Goal: Transaction & Acquisition: Purchase product/service

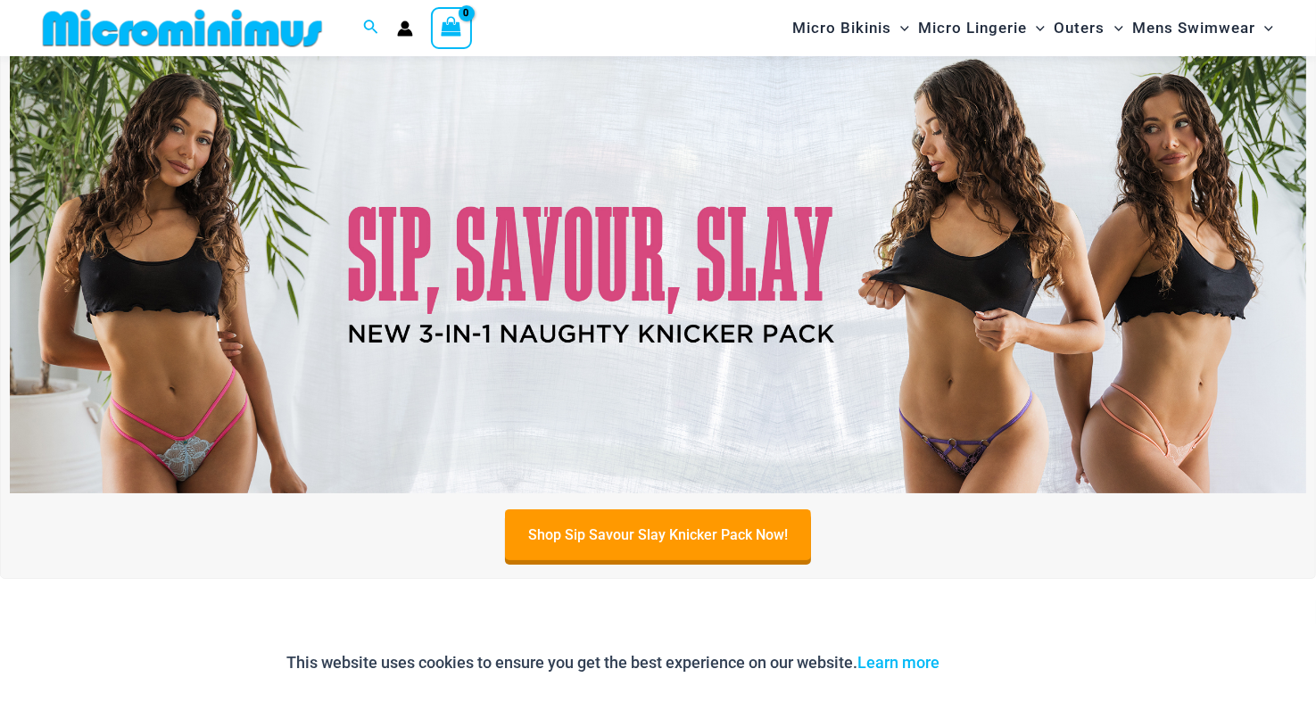
scroll to position [75, 0]
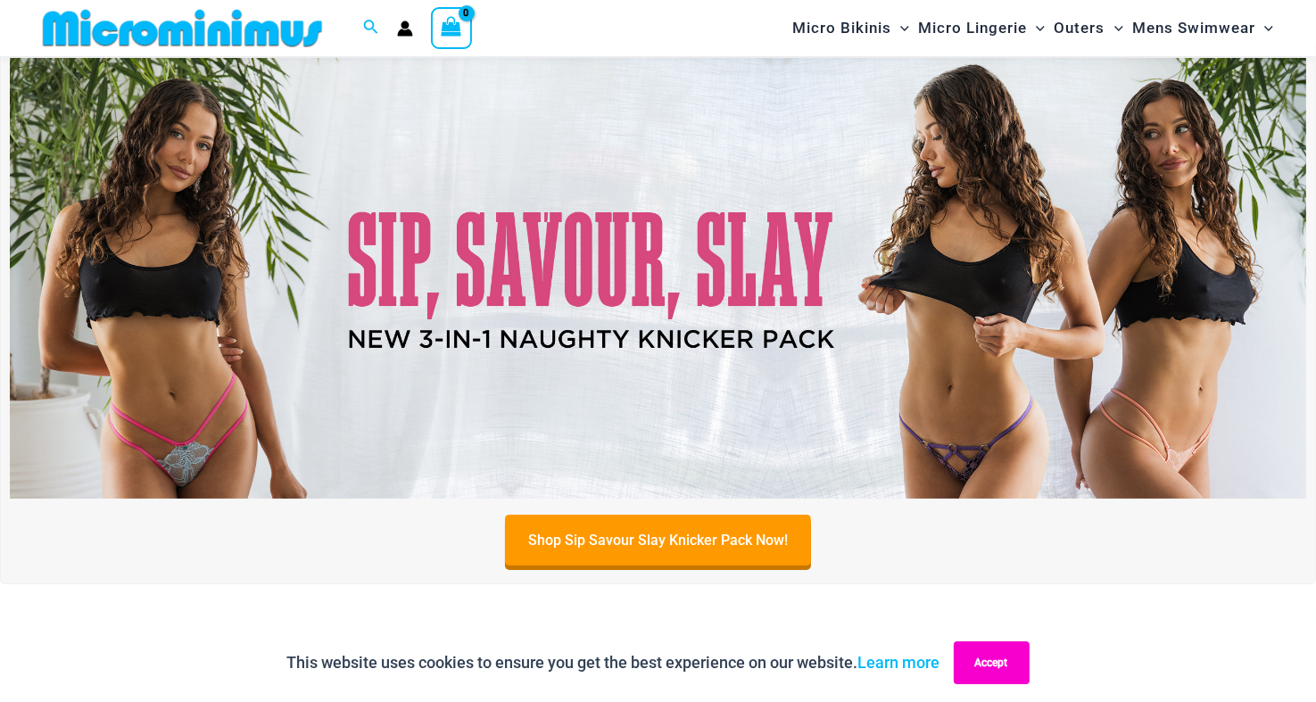
click at [1004, 664] on button "Accept" at bounding box center [991, 662] width 76 height 43
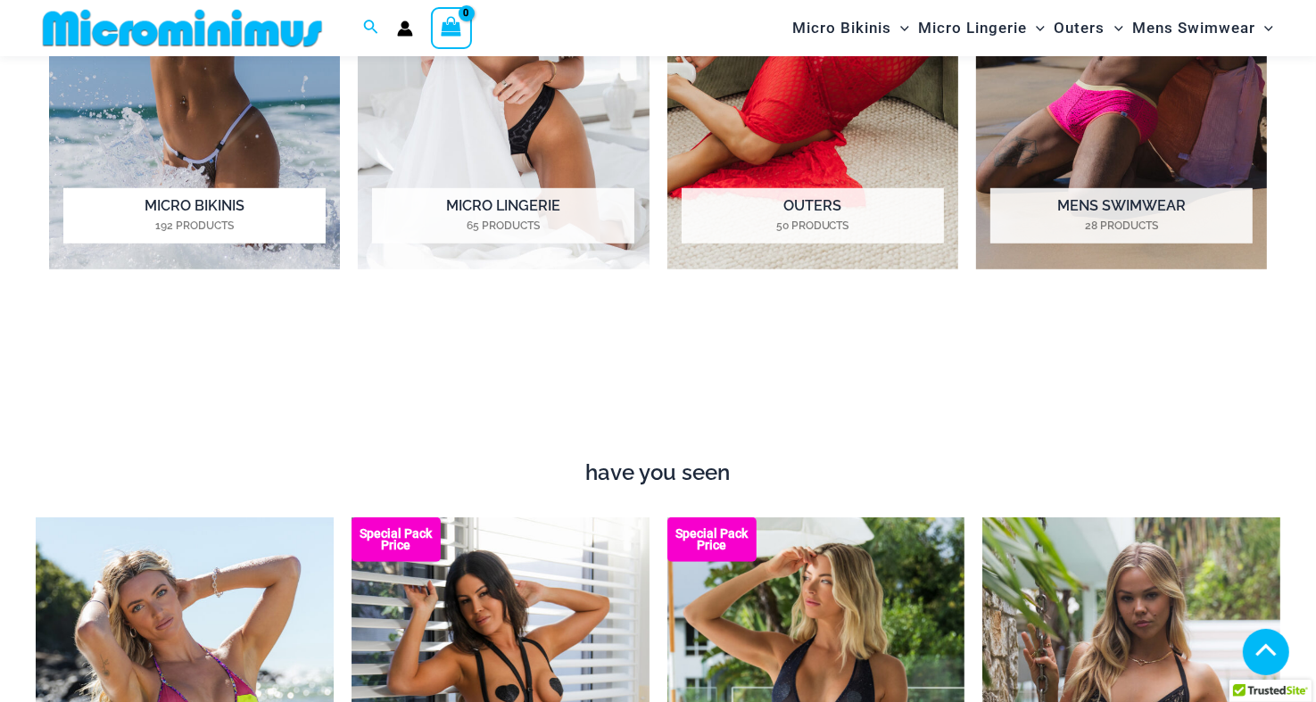
scroll to position [967, 0]
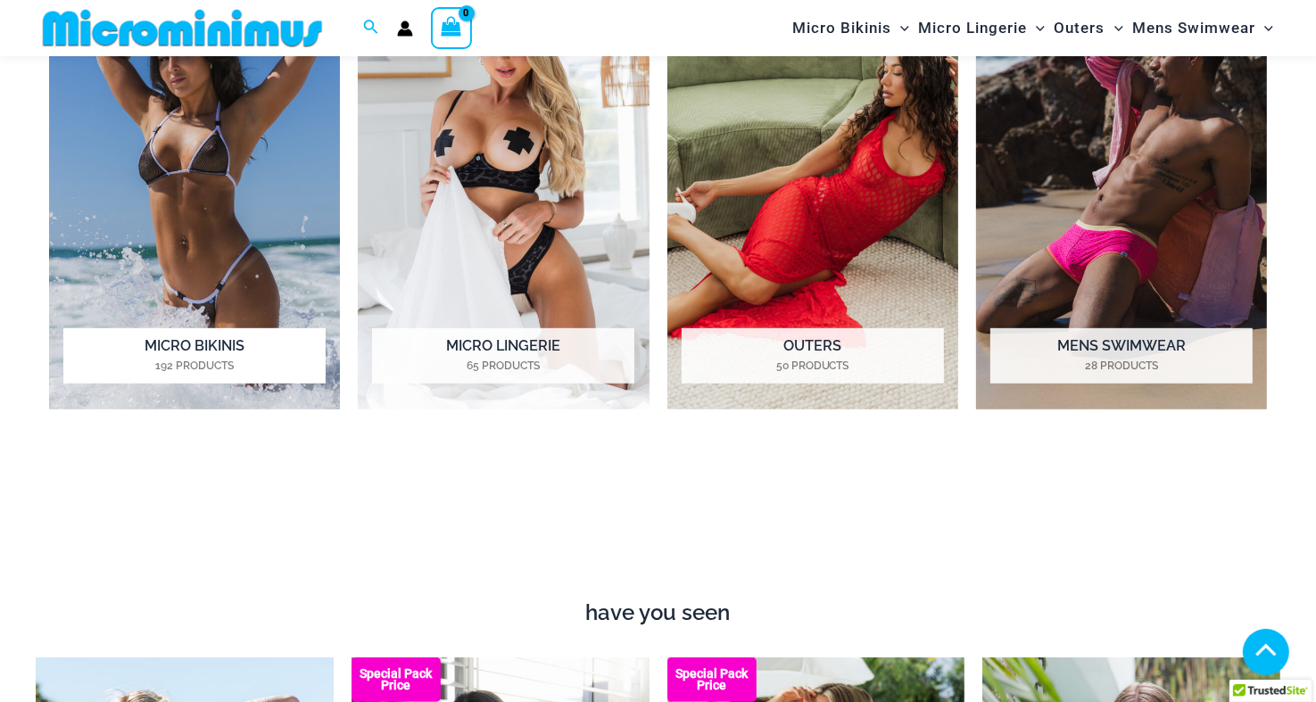
click at [196, 264] on img "Visit product category Micro Bikinis" at bounding box center [194, 186] width 291 height 450
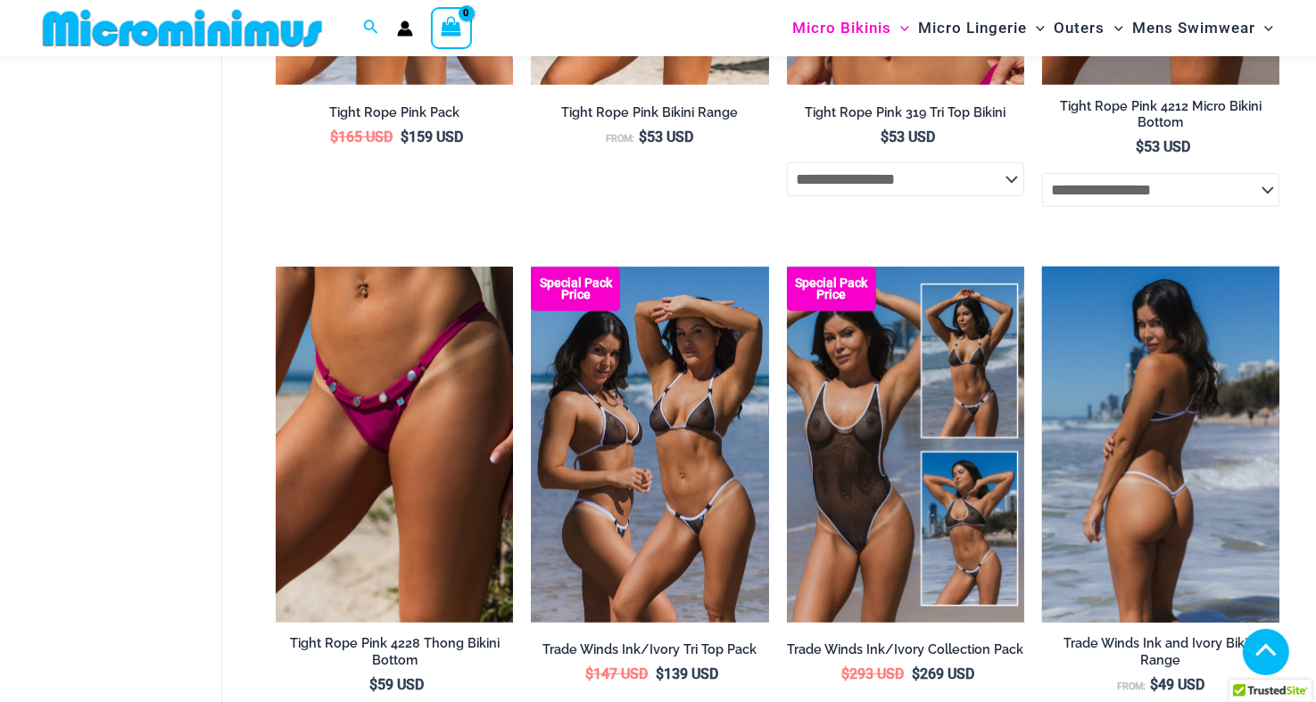
scroll to position [885, 0]
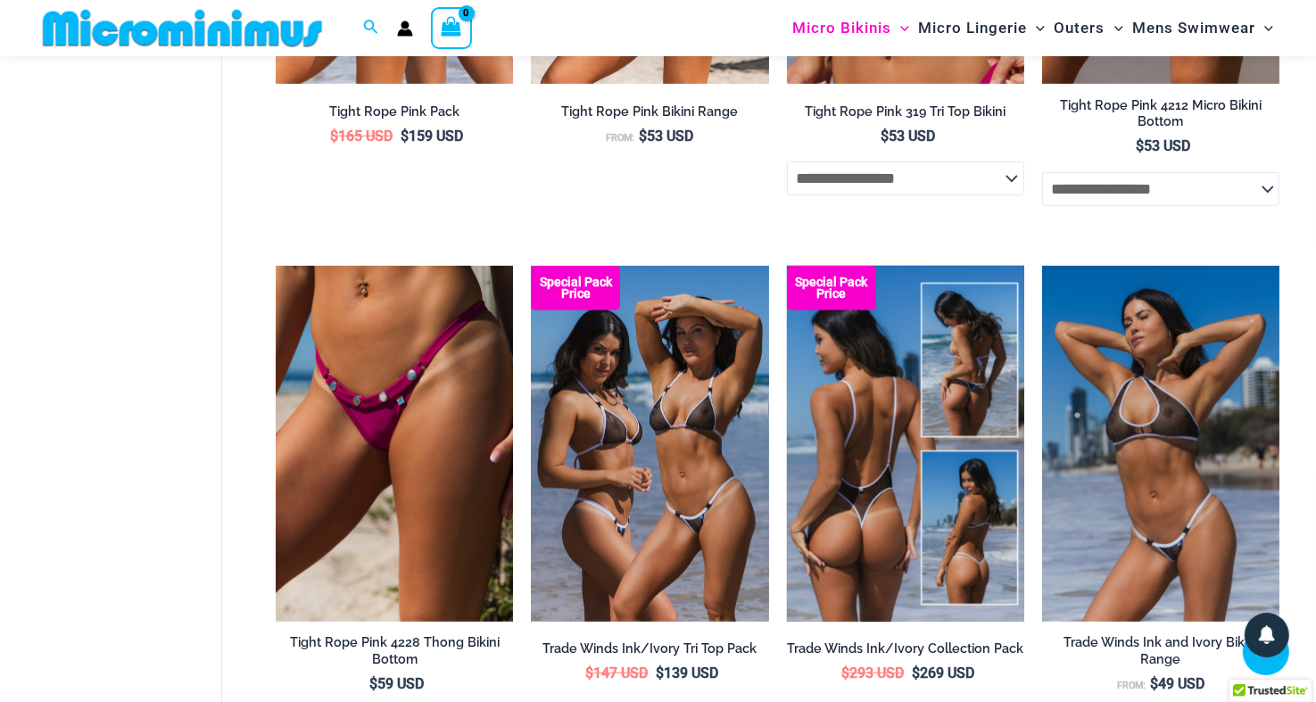
click at [877, 475] on img at bounding box center [905, 444] width 237 height 356
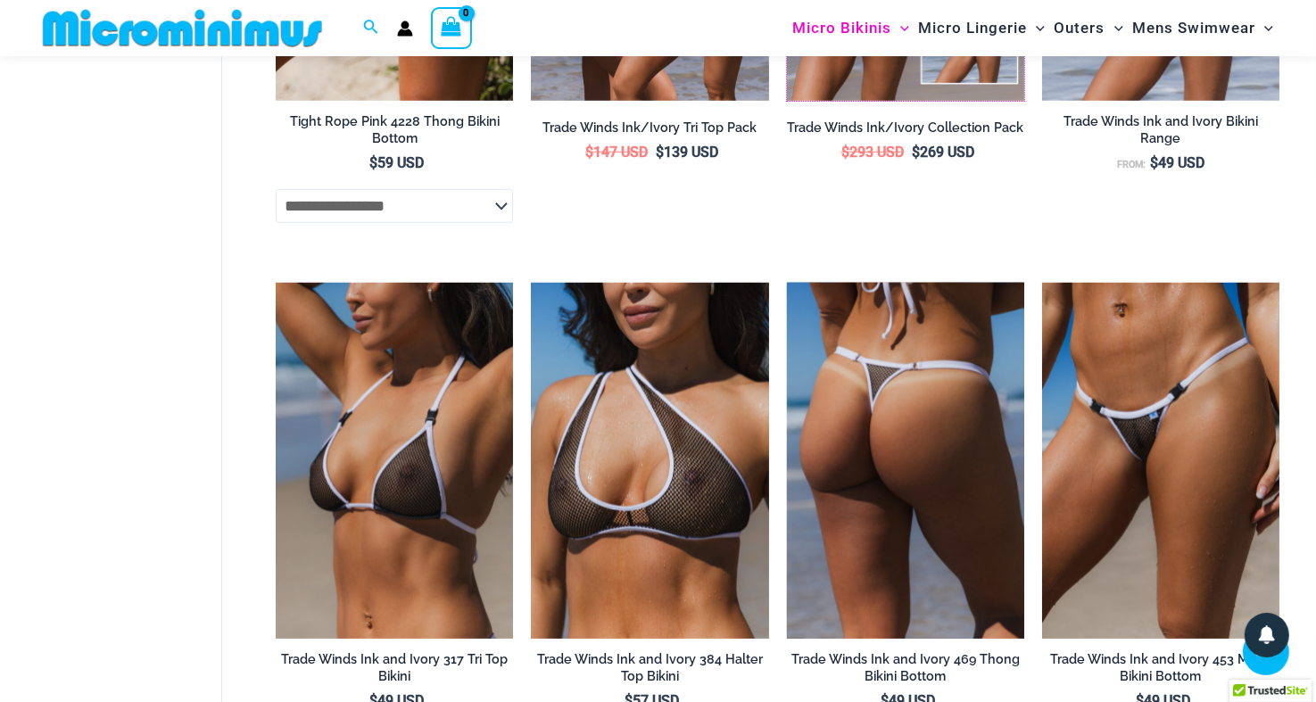
scroll to position [1420, 0]
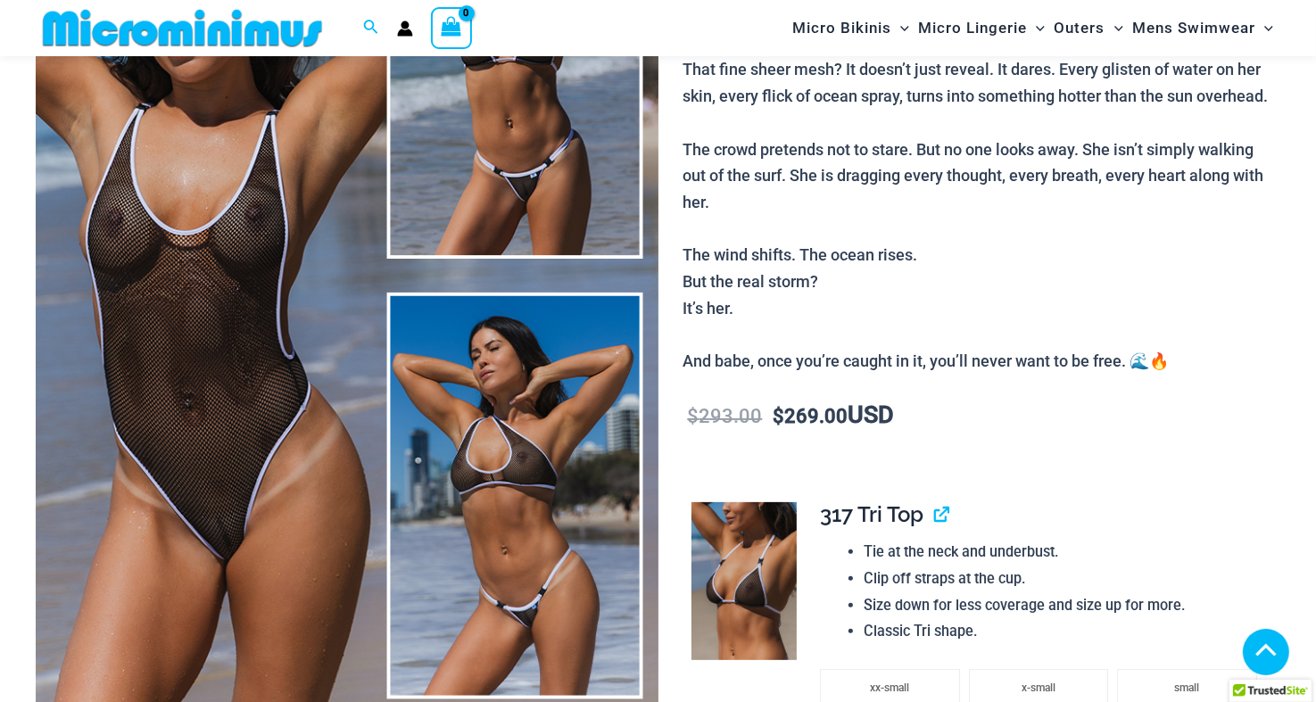
click at [270, 428] on img at bounding box center [347, 274] width 623 height 933
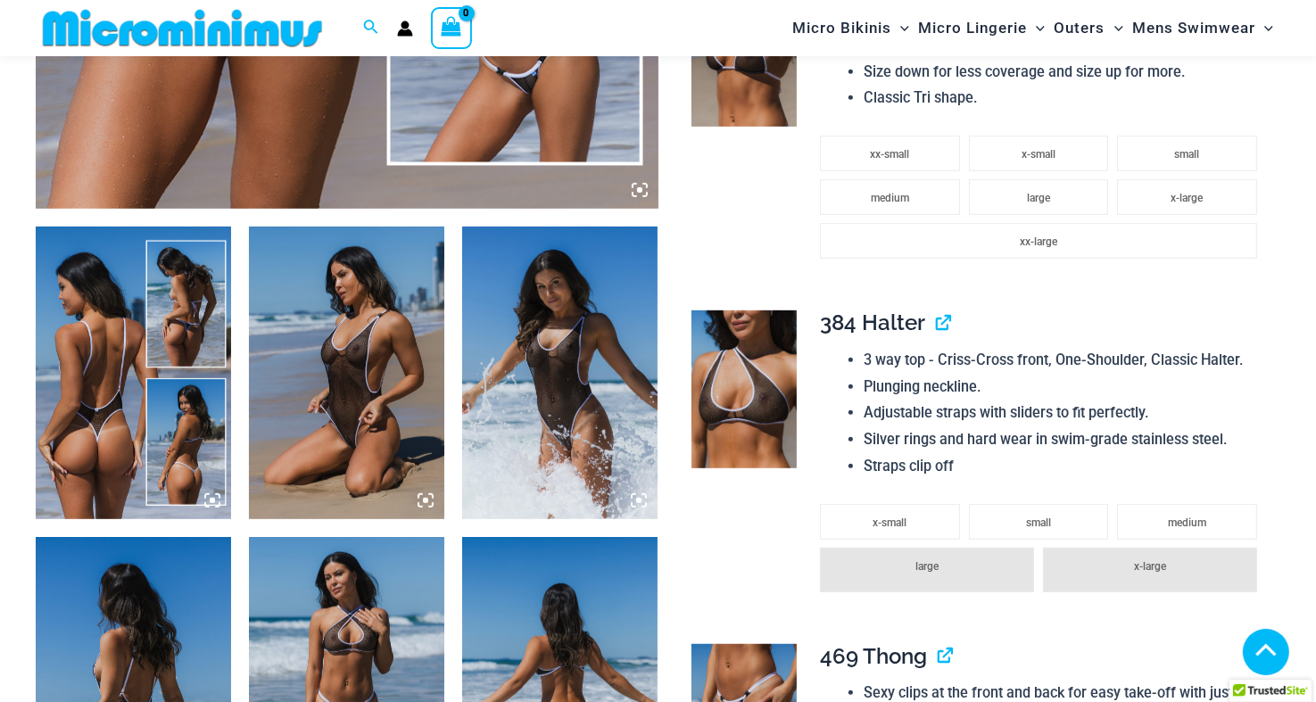
scroll to position [889, 0]
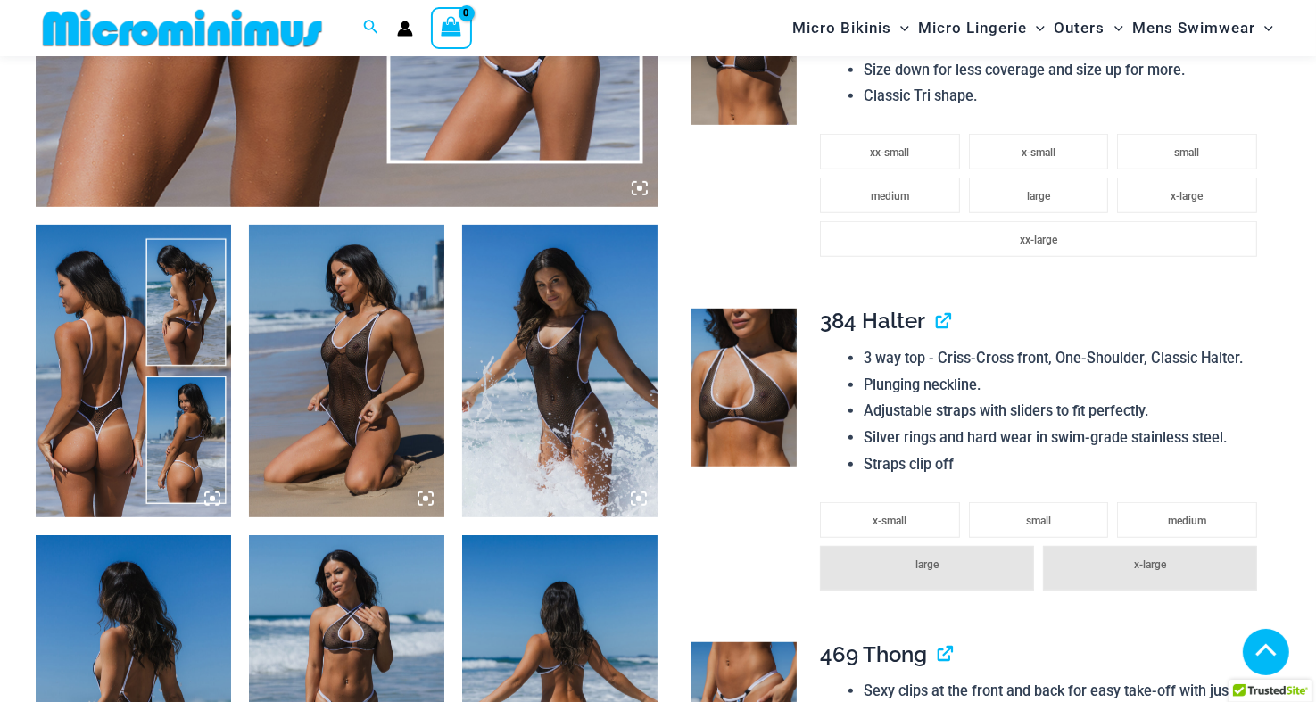
click at [380, 406] on img at bounding box center [346, 371] width 195 height 293
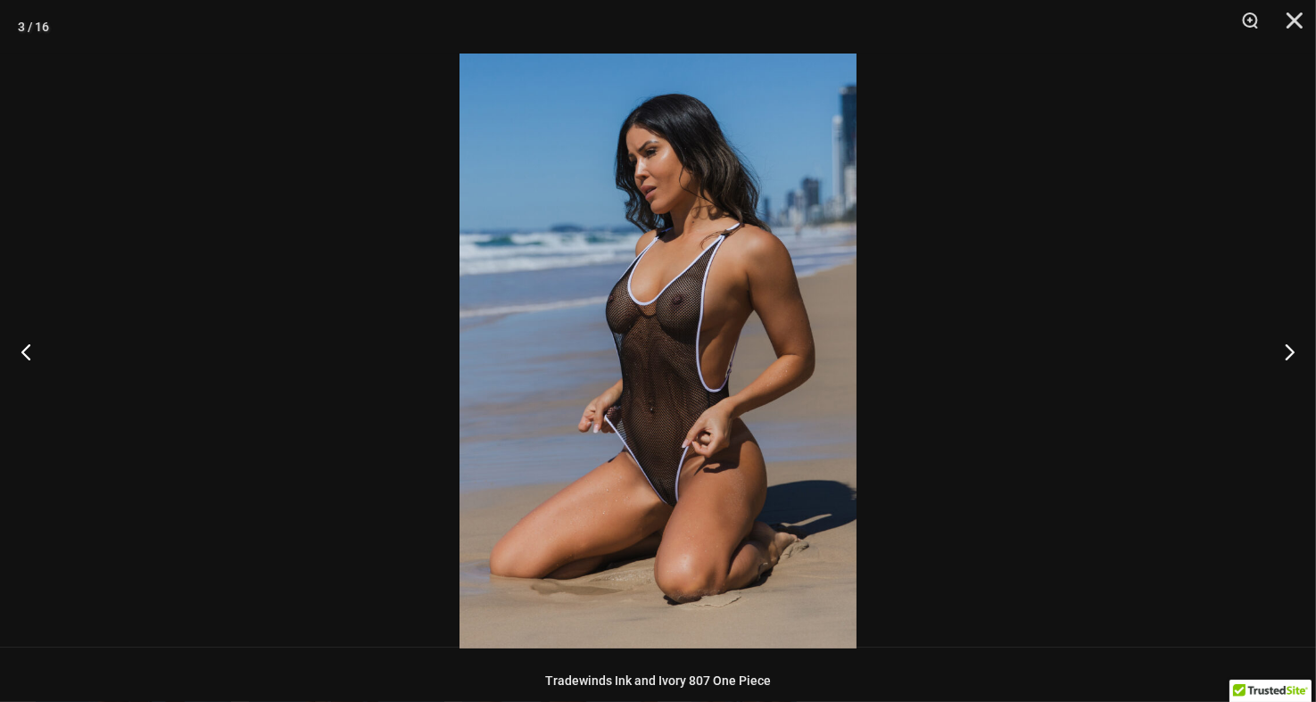
click at [680, 384] on img at bounding box center [657, 351] width 397 height 595
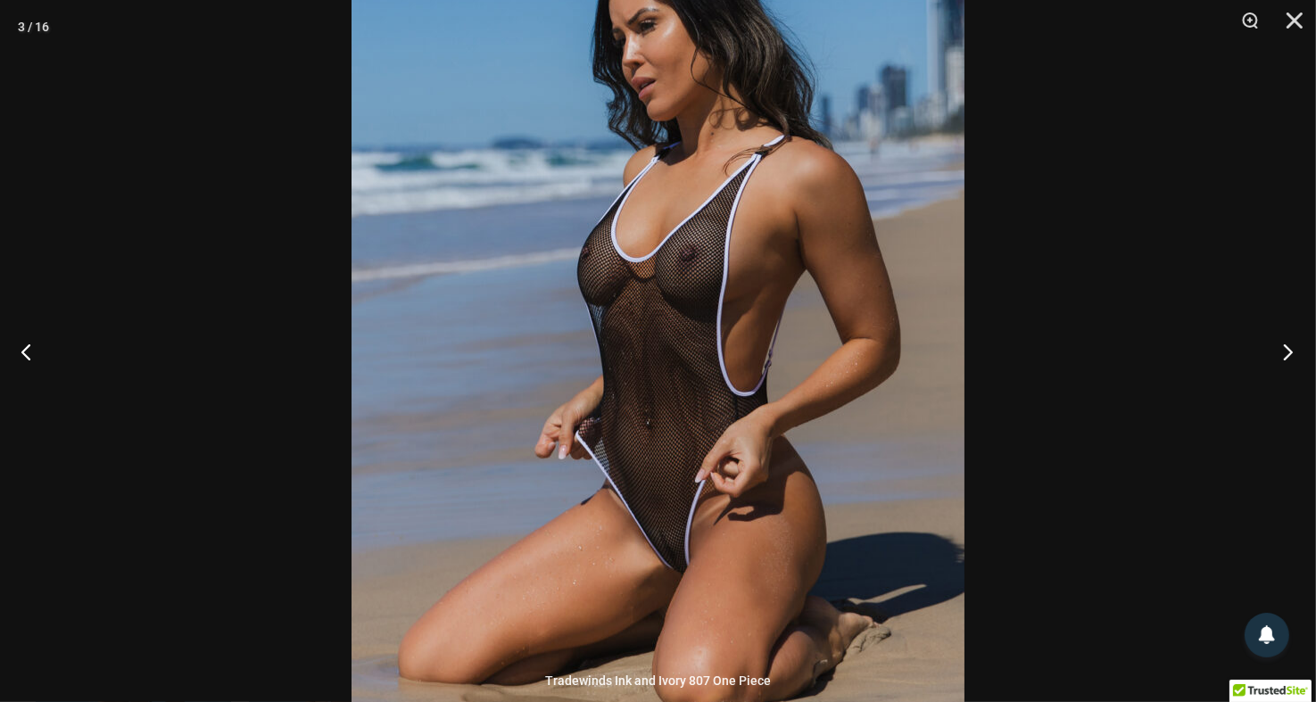
click at [1282, 353] on button "Next" at bounding box center [1282, 351] width 67 height 89
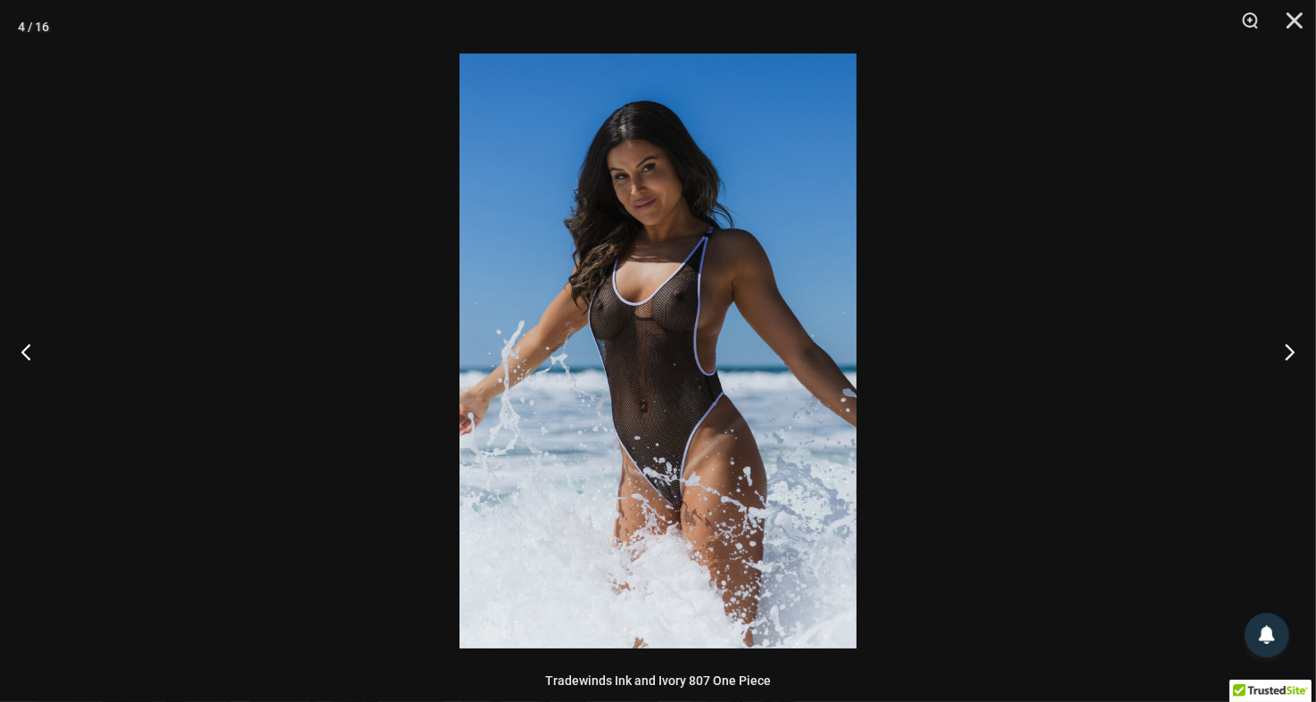
click at [648, 319] on img at bounding box center [657, 351] width 397 height 595
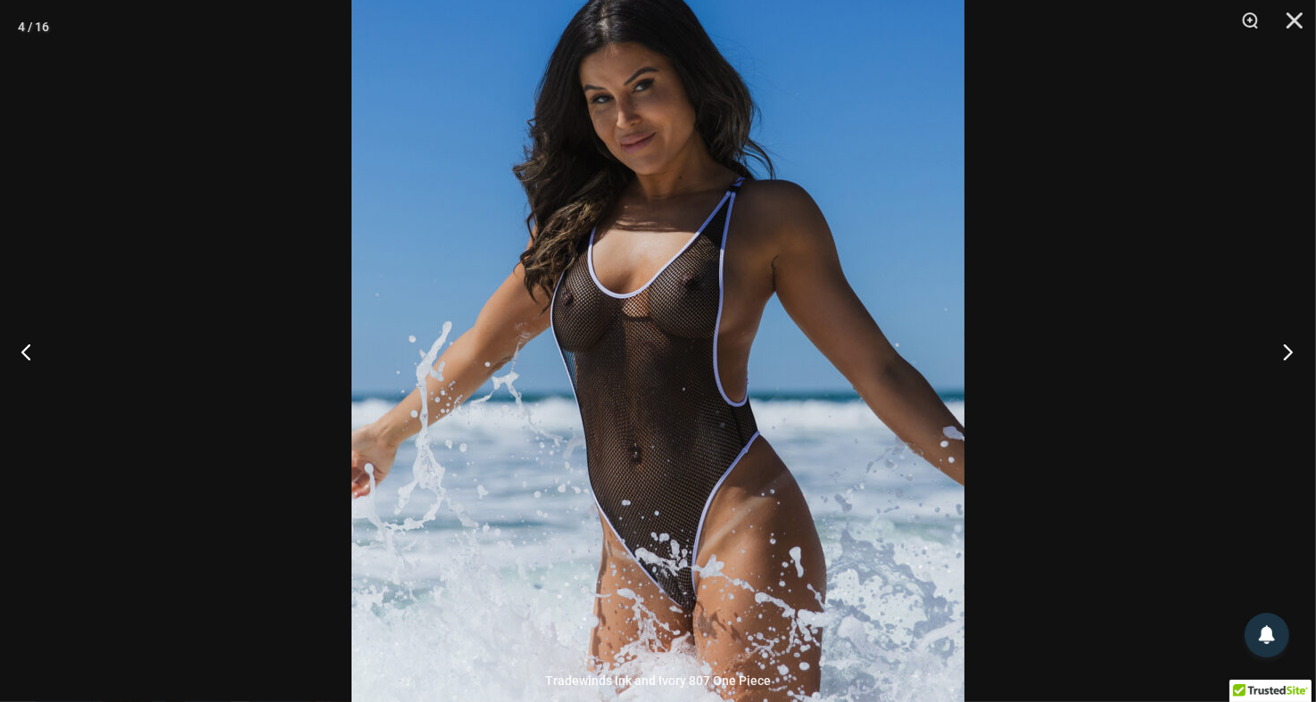
click at [1292, 353] on button "Next" at bounding box center [1282, 351] width 67 height 89
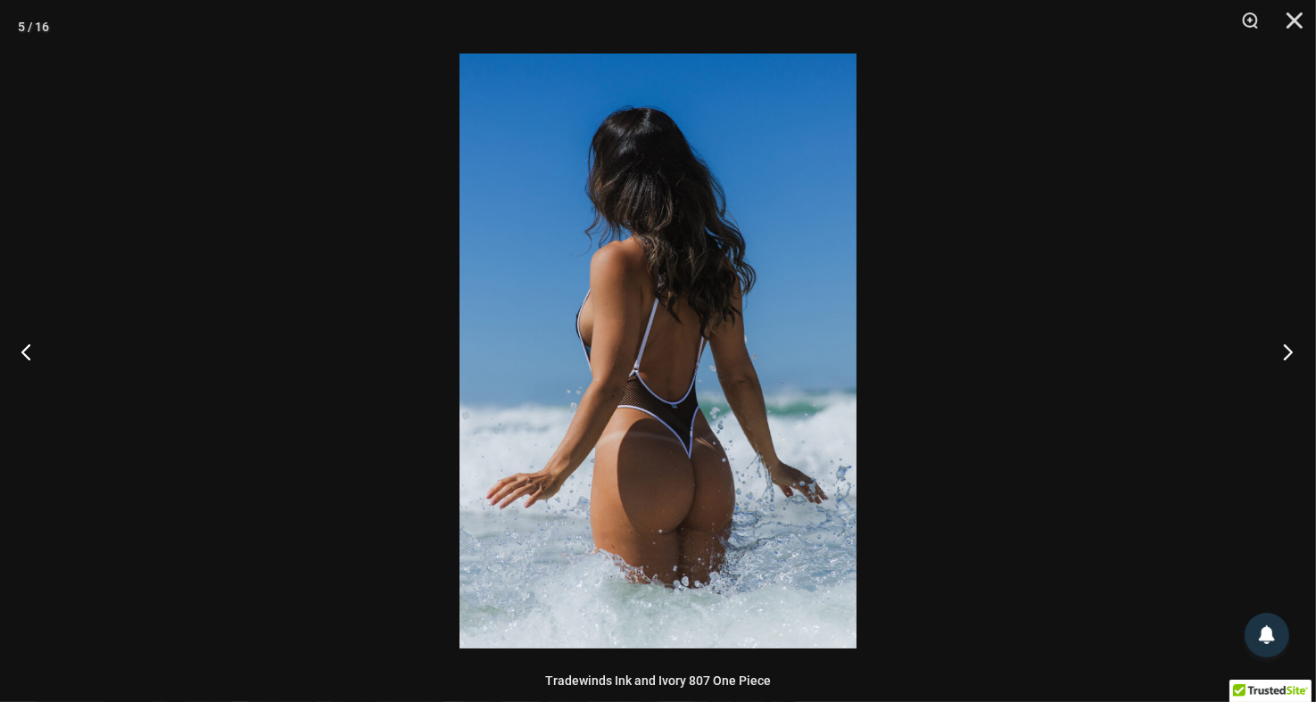
click at [1292, 353] on button "Next" at bounding box center [1282, 351] width 67 height 89
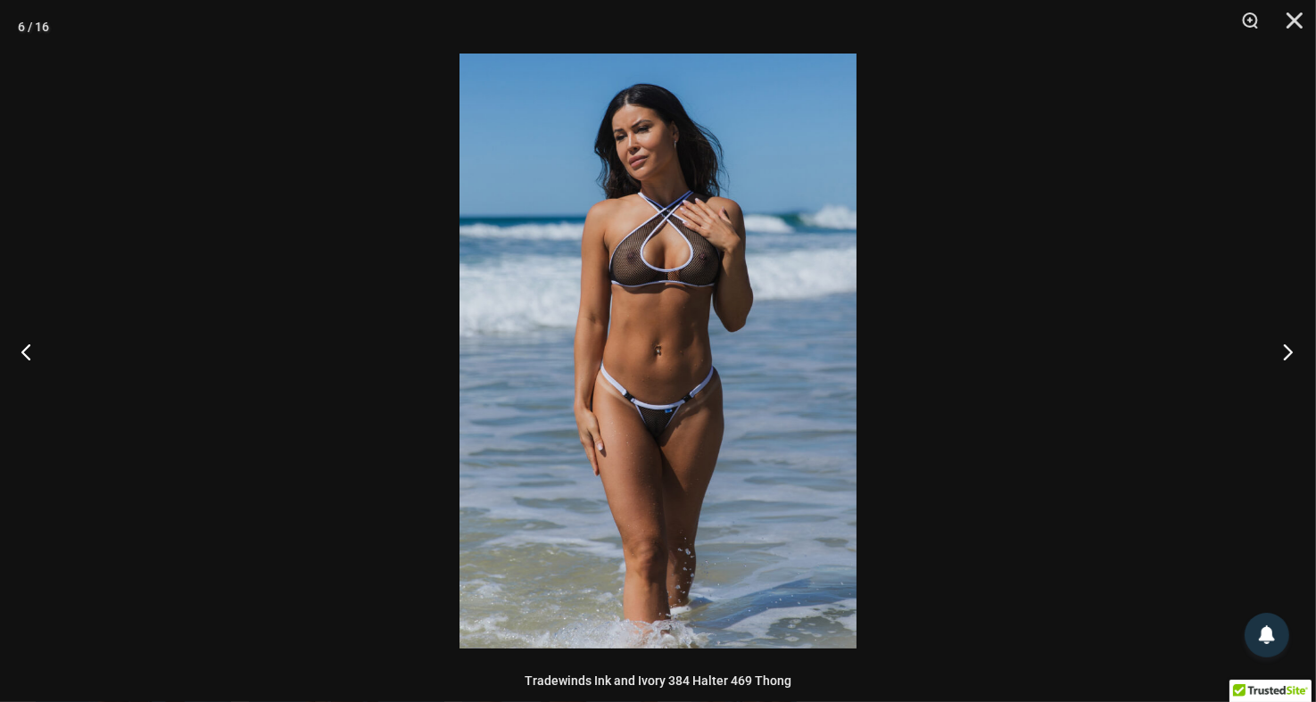
click at [1292, 353] on button "Next" at bounding box center [1282, 351] width 67 height 89
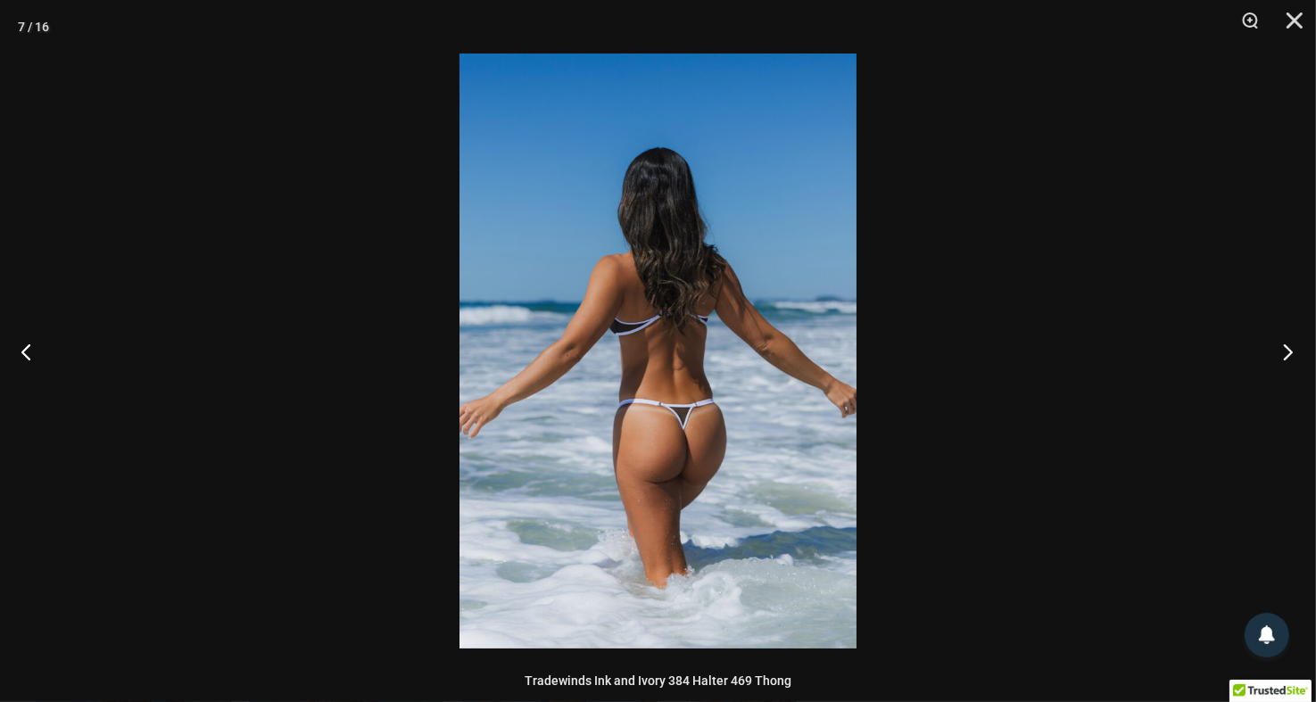
click at [1292, 353] on button "Next" at bounding box center [1282, 351] width 67 height 89
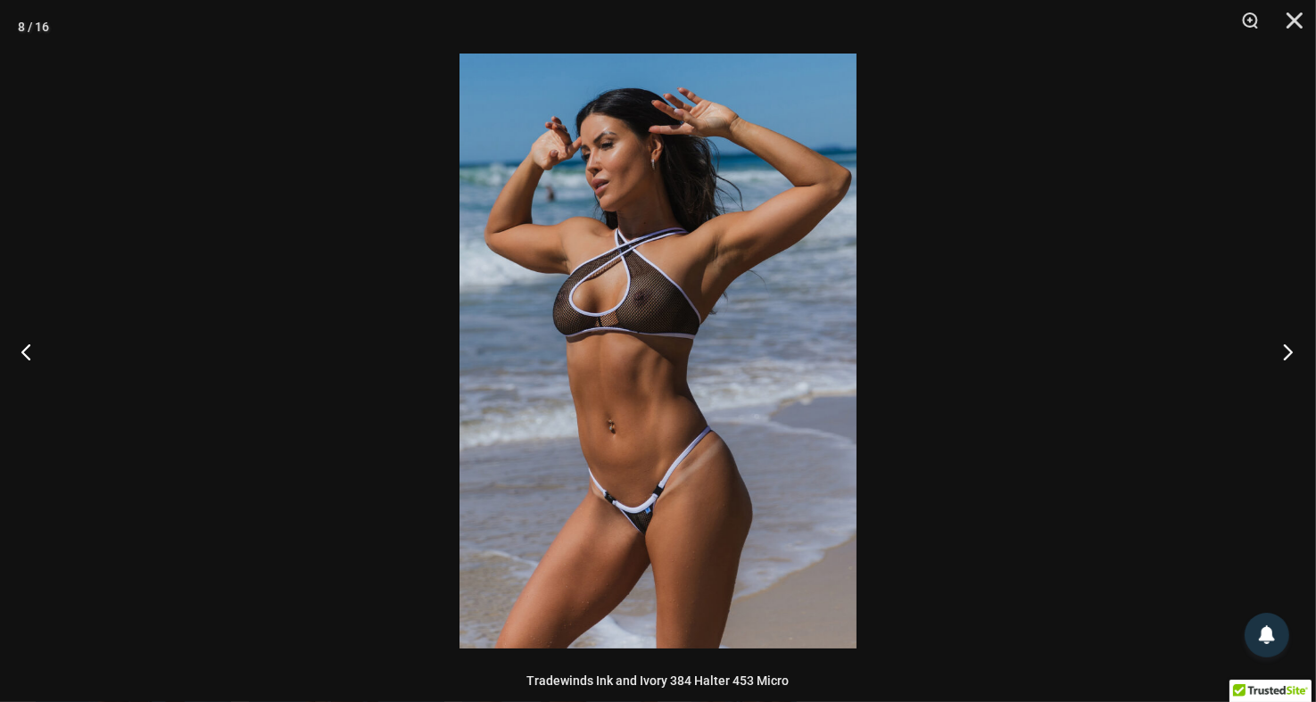
click at [1292, 353] on button "Next" at bounding box center [1282, 351] width 67 height 89
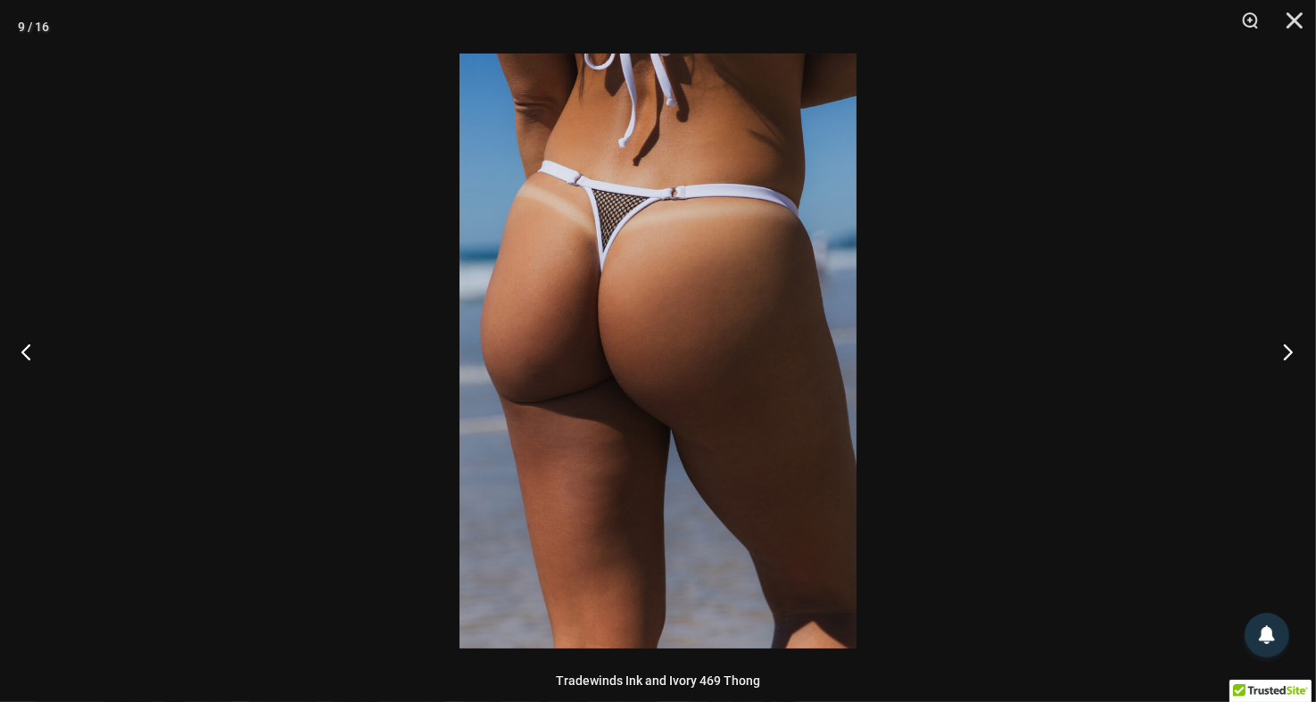
click at [1292, 353] on button "Next" at bounding box center [1282, 351] width 67 height 89
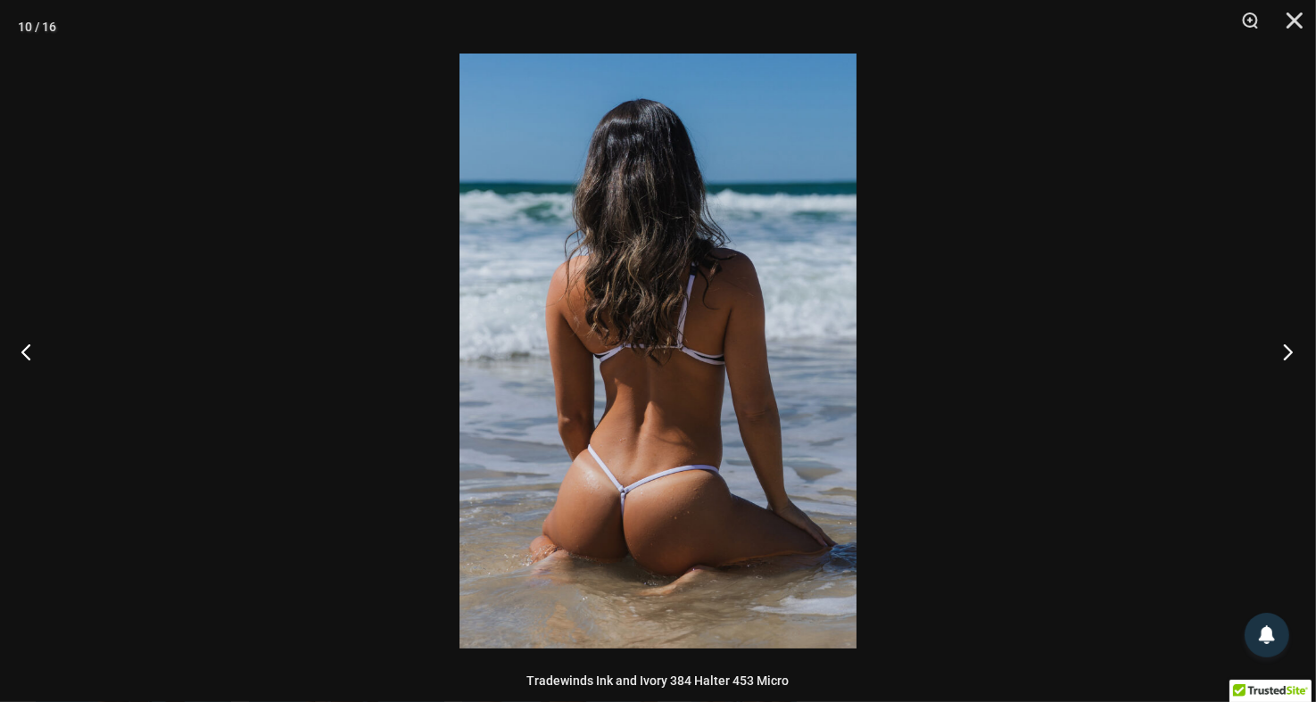
click at [1292, 353] on button "Next" at bounding box center [1282, 351] width 67 height 89
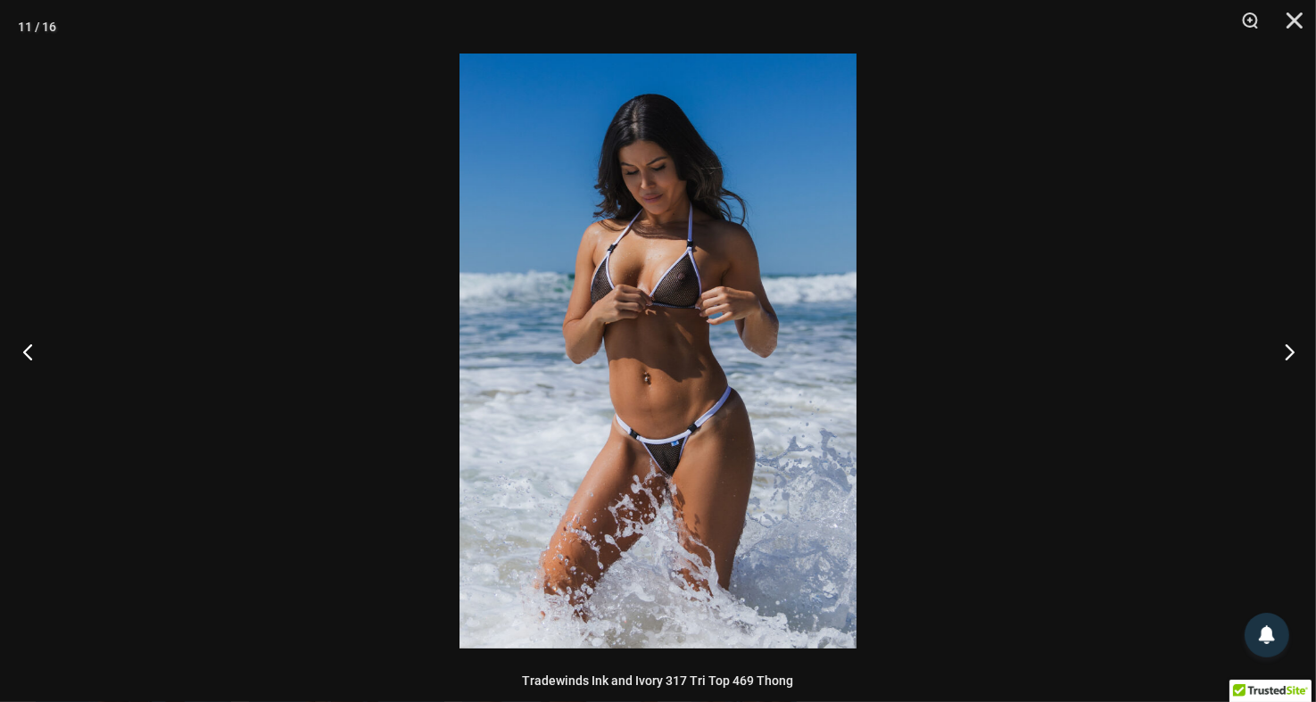
click at [38, 353] on button "Previous" at bounding box center [33, 351] width 67 height 89
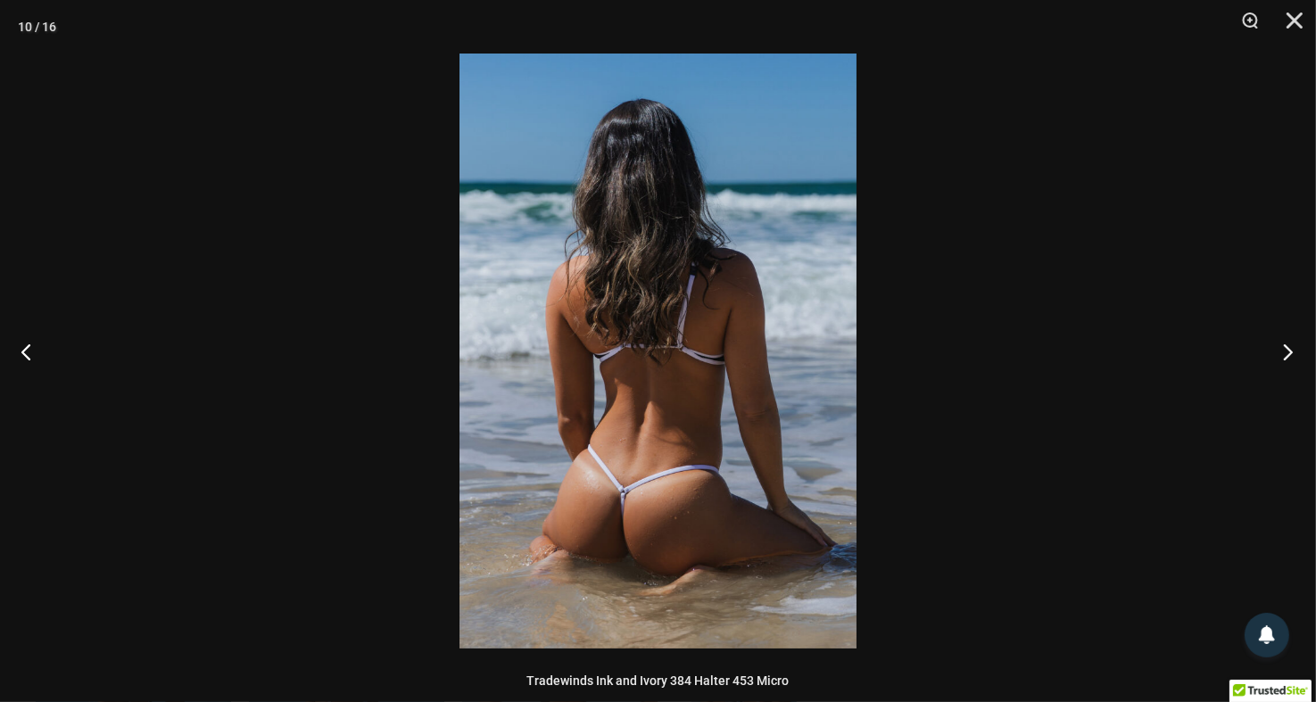
click at [1293, 353] on button "Next" at bounding box center [1282, 351] width 67 height 89
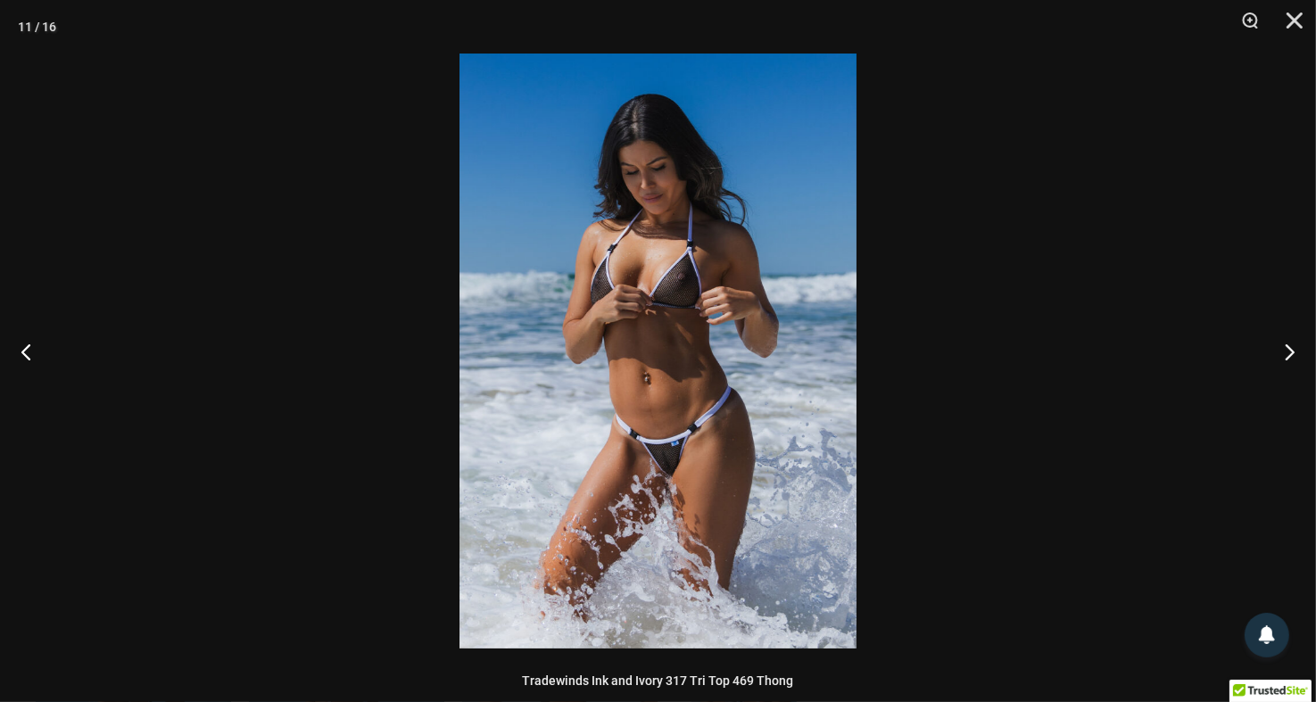
click at [692, 316] on img at bounding box center [657, 351] width 397 height 595
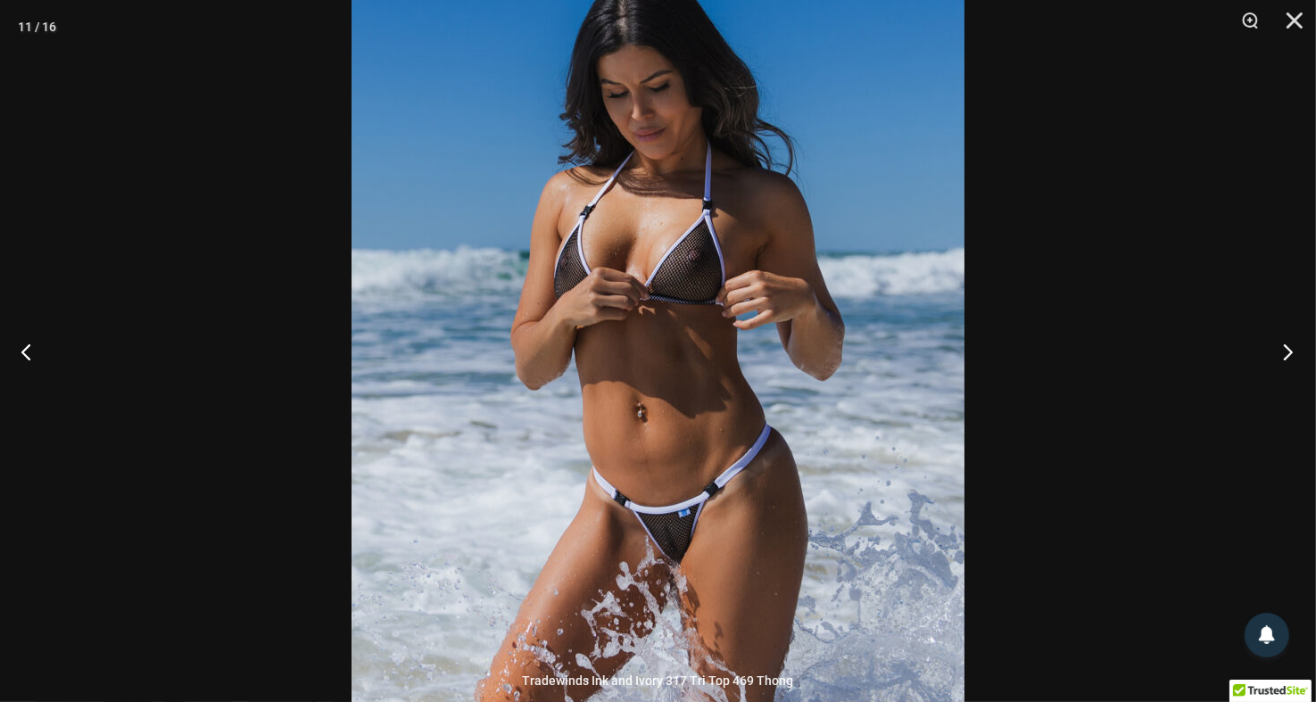
click at [1292, 343] on button "Next" at bounding box center [1282, 351] width 67 height 89
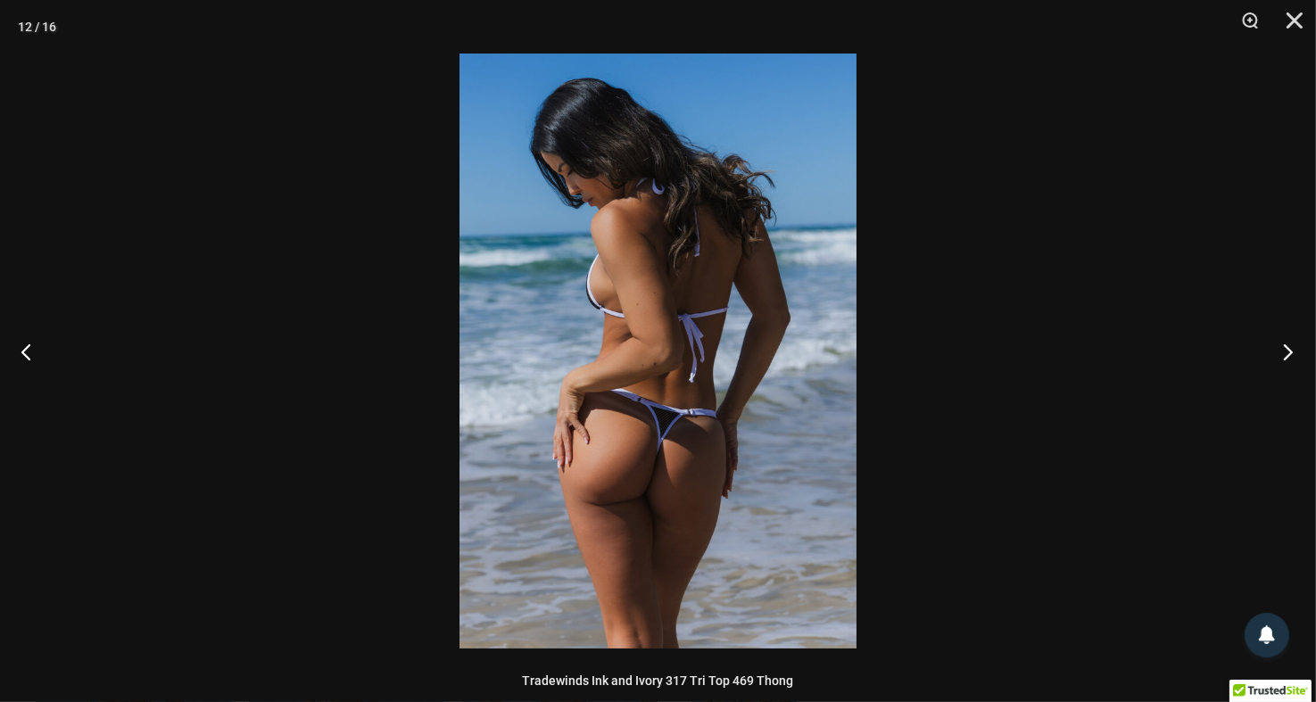
click at [1286, 345] on button "Next" at bounding box center [1282, 351] width 67 height 89
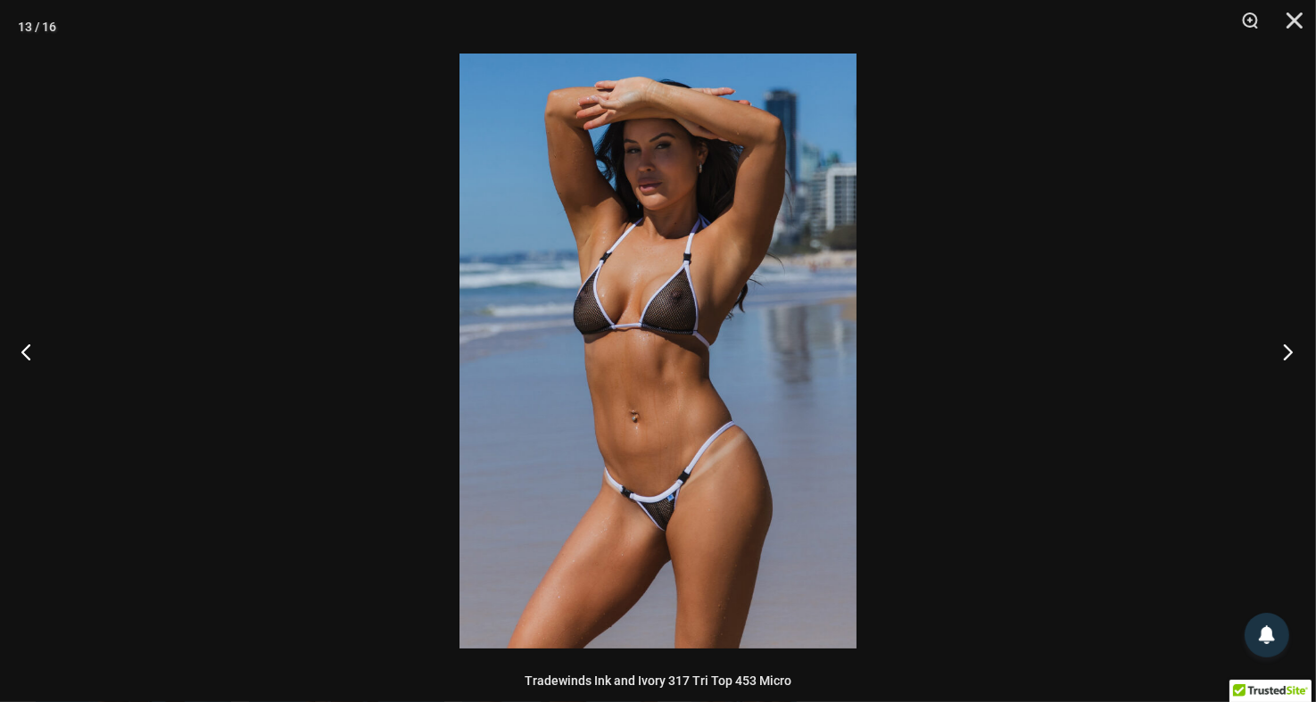
click at [1286, 345] on button "Next" at bounding box center [1282, 351] width 67 height 89
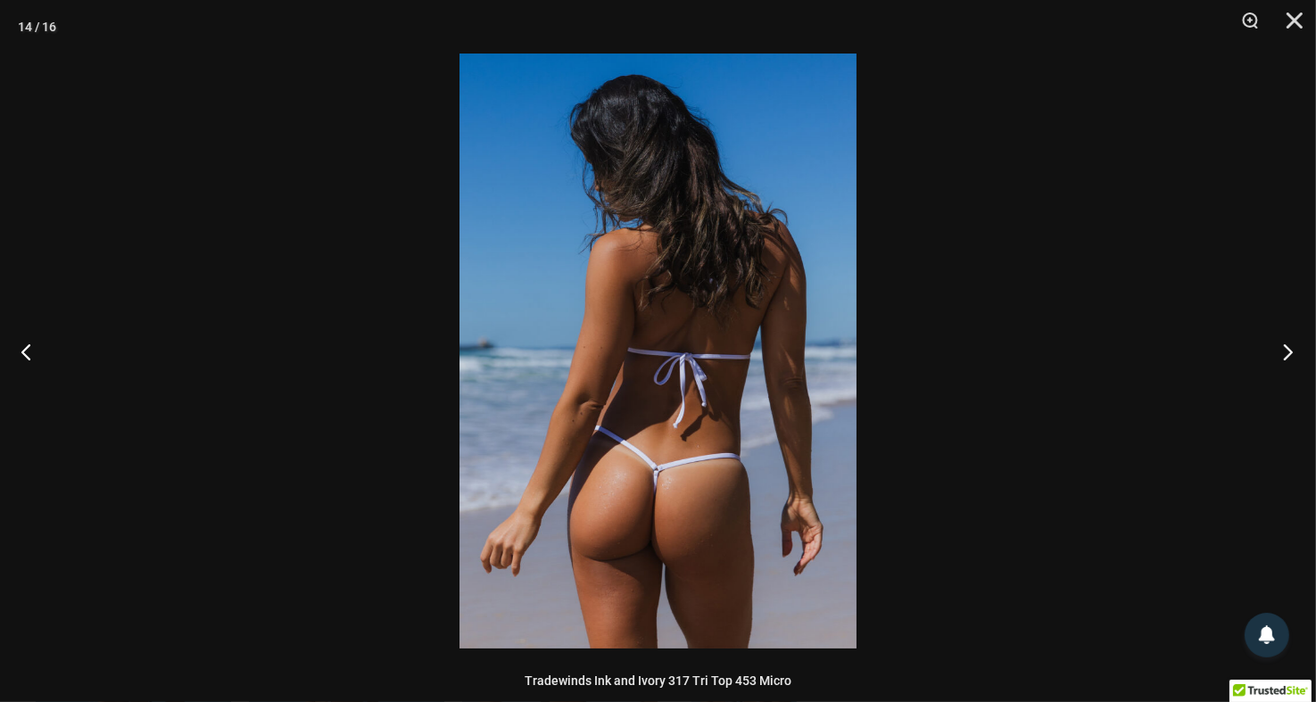
click at [1286, 345] on button "Next" at bounding box center [1282, 351] width 67 height 89
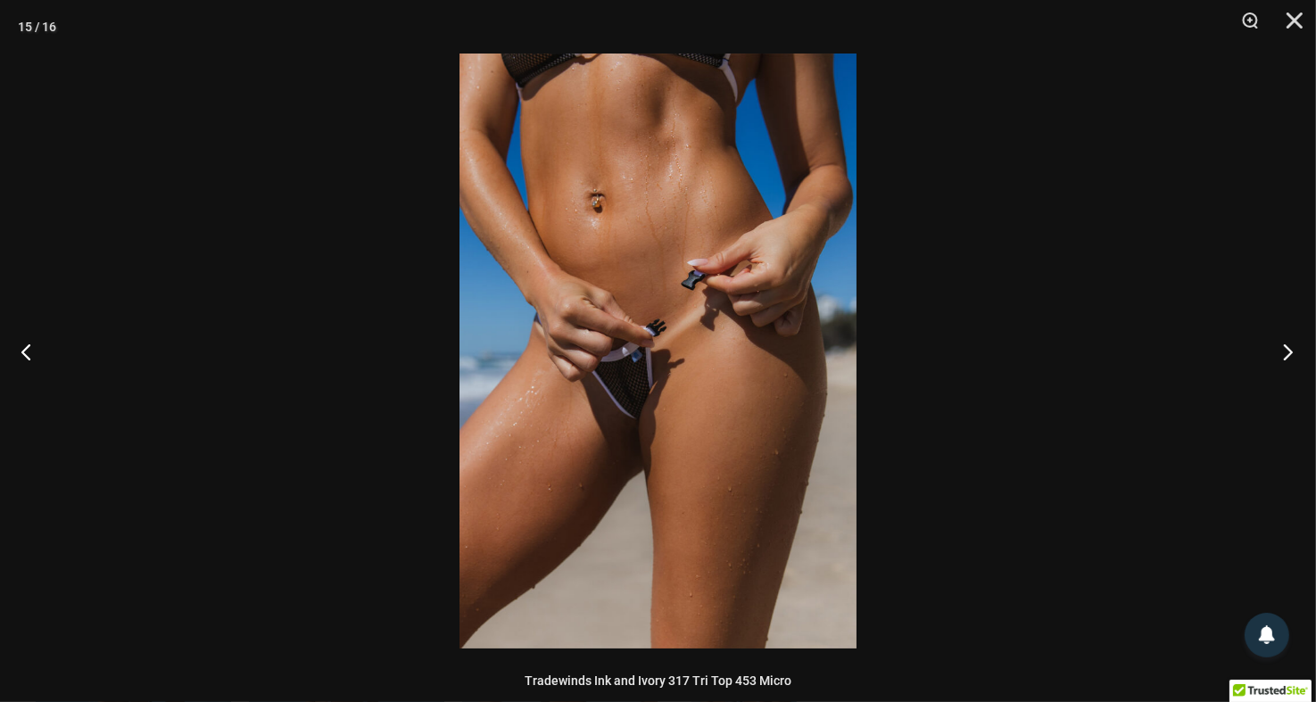
click at [1286, 345] on button "Next" at bounding box center [1282, 351] width 67 height 89
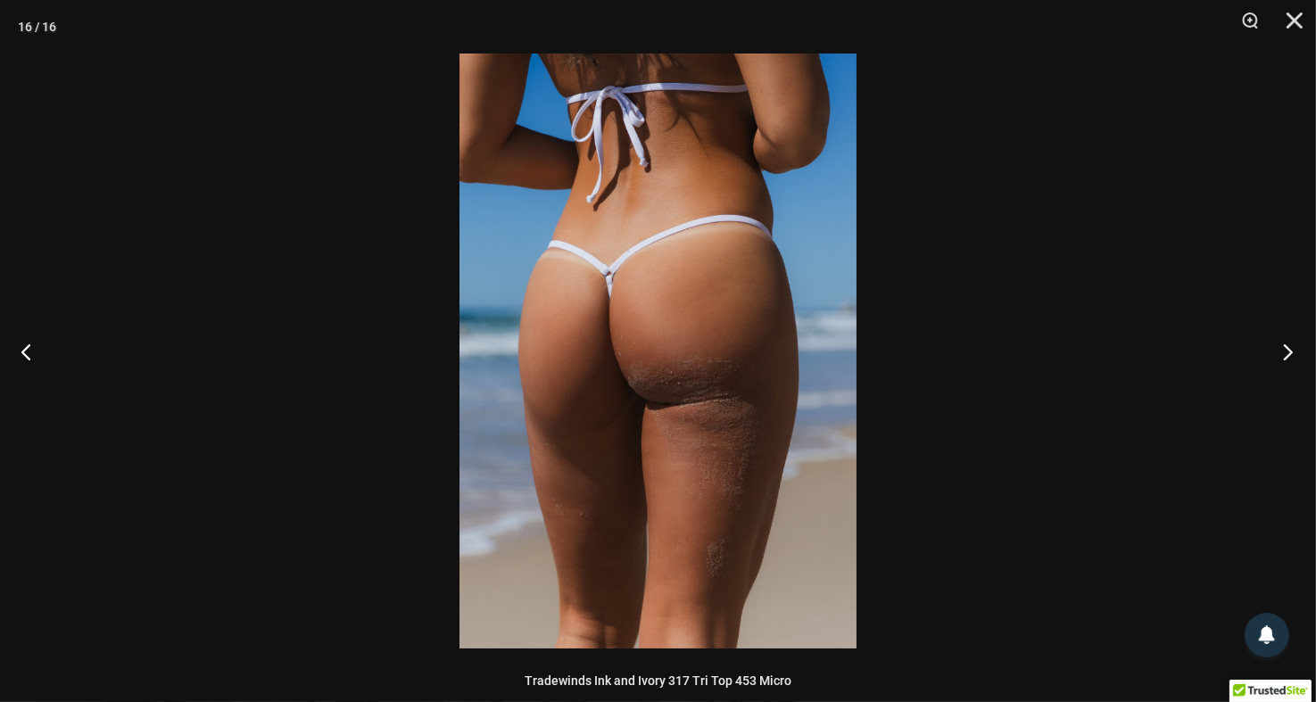
click at [1286, 345] on button "Next" at bounding box center [1282, 351] width 67 height 89
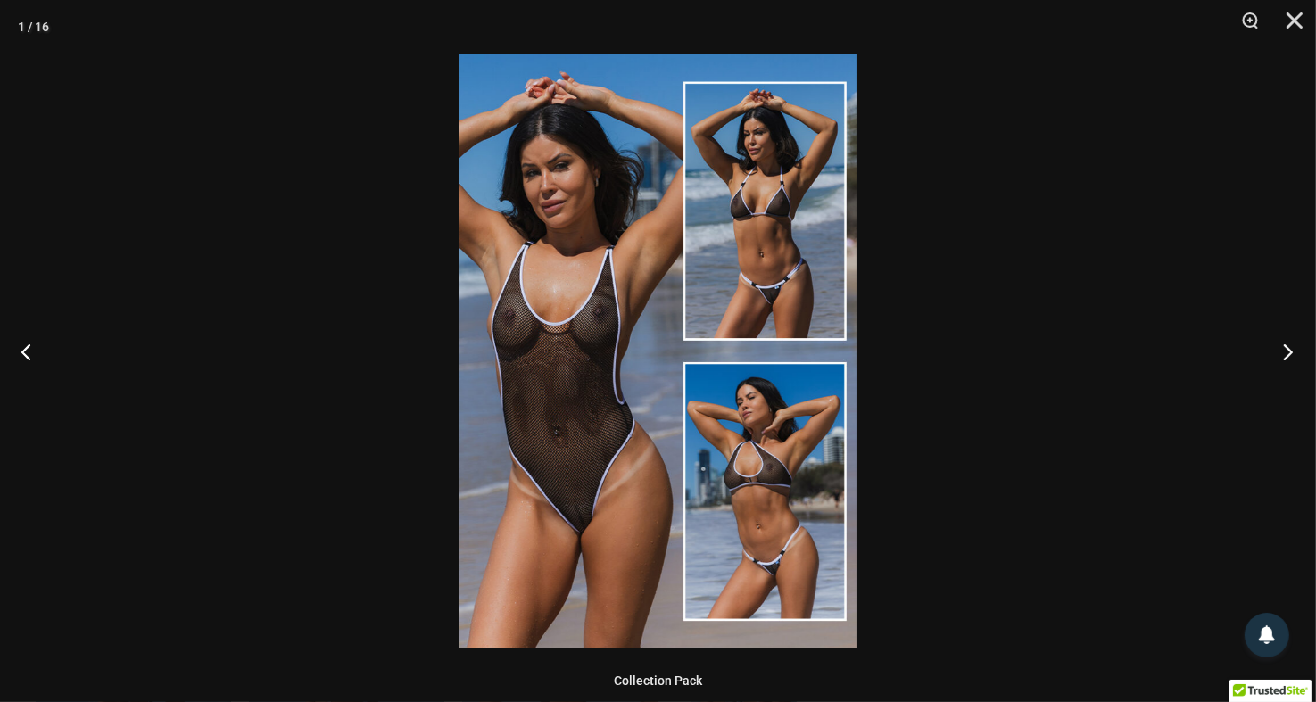
click at [1293, 352] on button "Next" at bounding box center [1282, 351] width 67 height 89
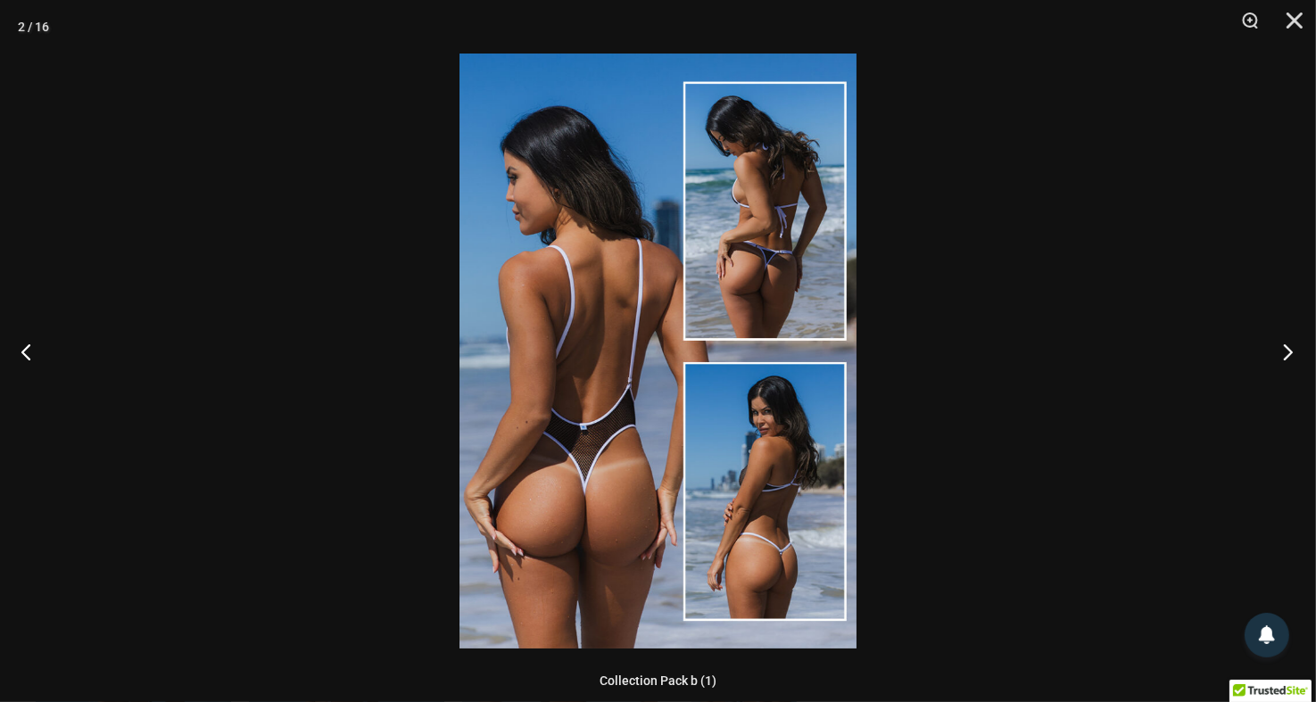
click at [1283, 355] on button "Next" at bounding box center [1282, 351] width 67 height 89
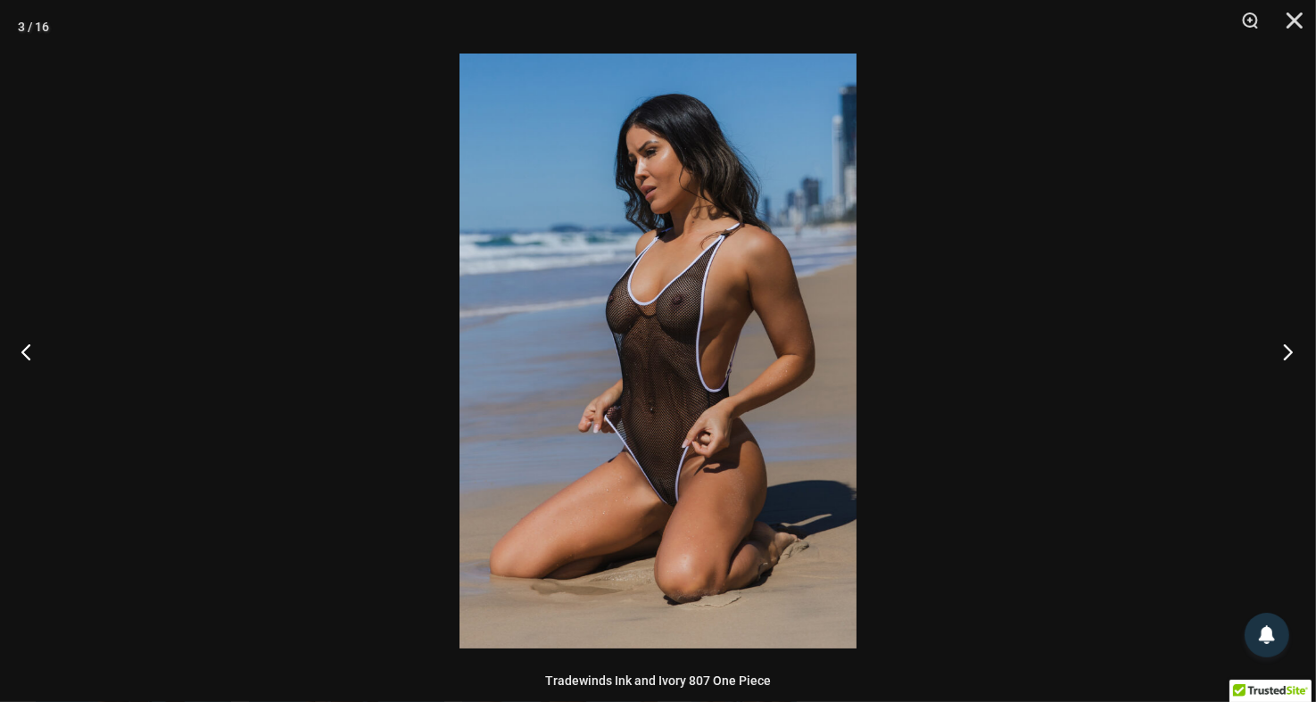
click at [1283, 355] on button "Next" at bounding box center [1282, 351] width 67 height 89
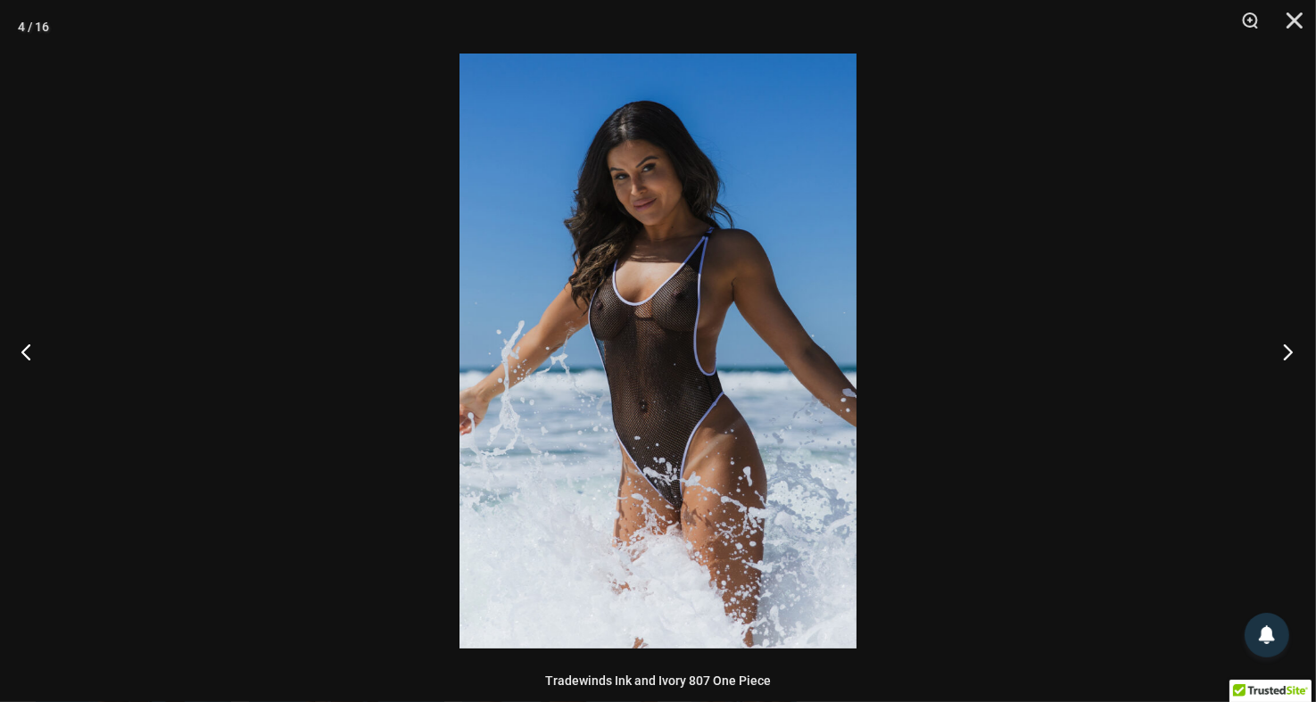
click at [1283, 355] on button "Next" at bounding box center [1282, 351] width 67 height 89
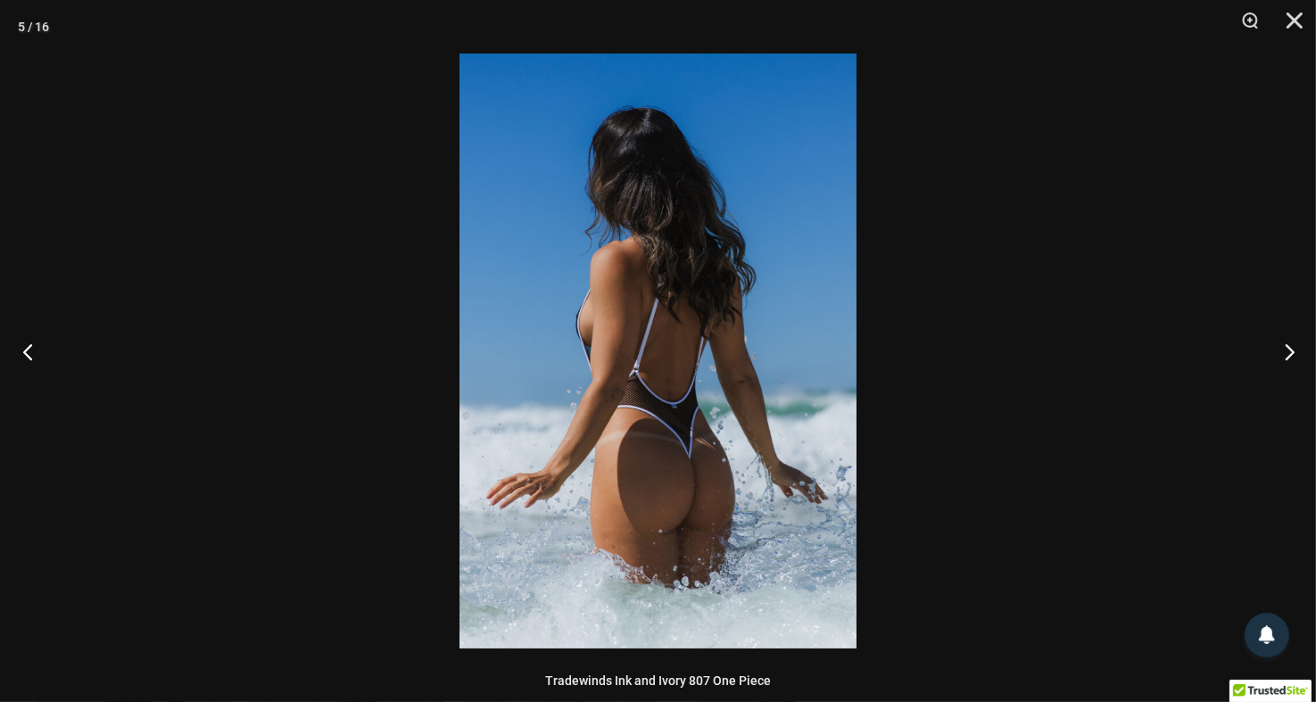
click at [29, 345] on button "Previous" at bounding box center [33, 351] width 67 height 89
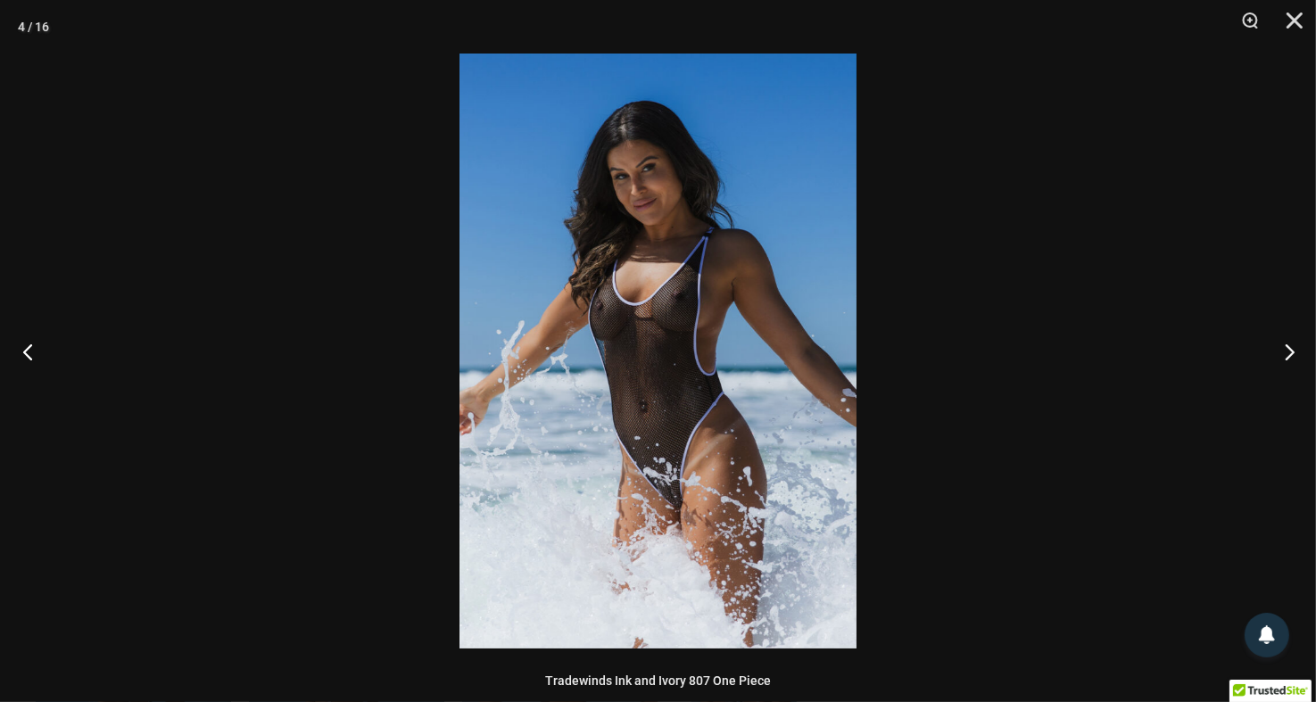
click at [29, 345] on button "Previous" at bounding box center [33, 351] width 67 height 89
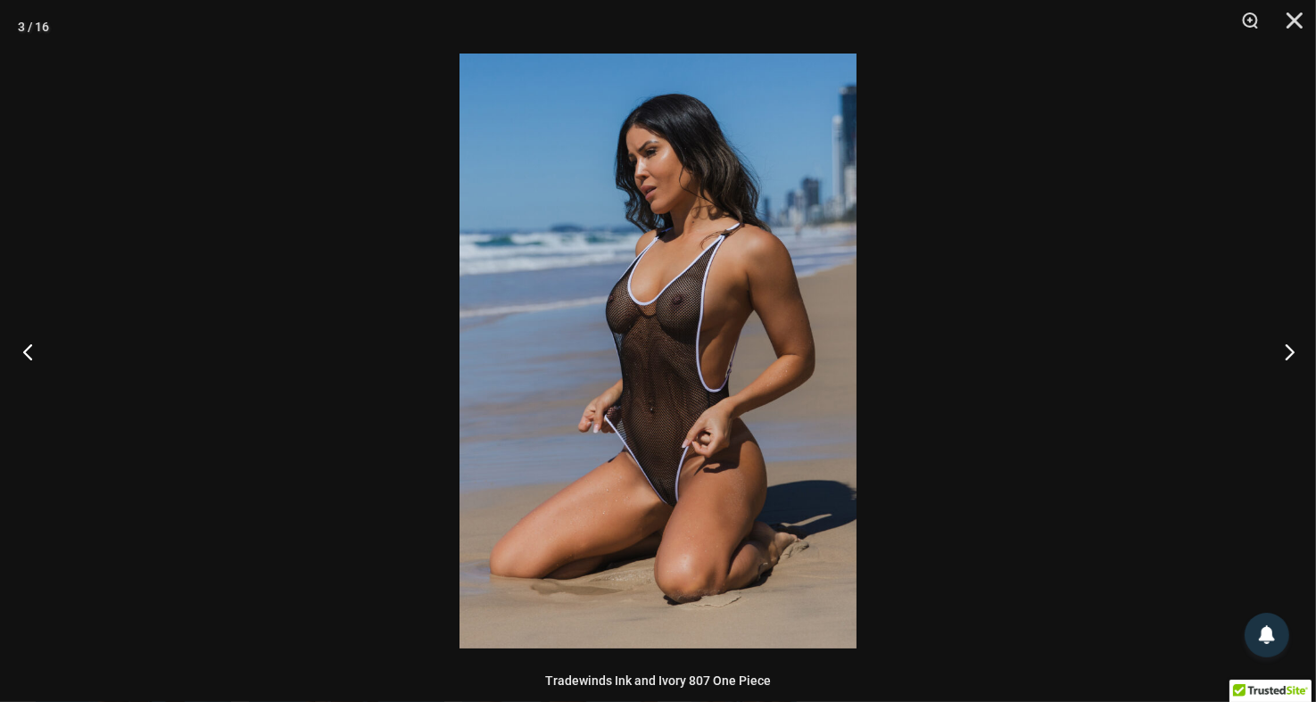
click at [29, 345] on button "Previous" at bounding box center [33, 351] width 67 height 89
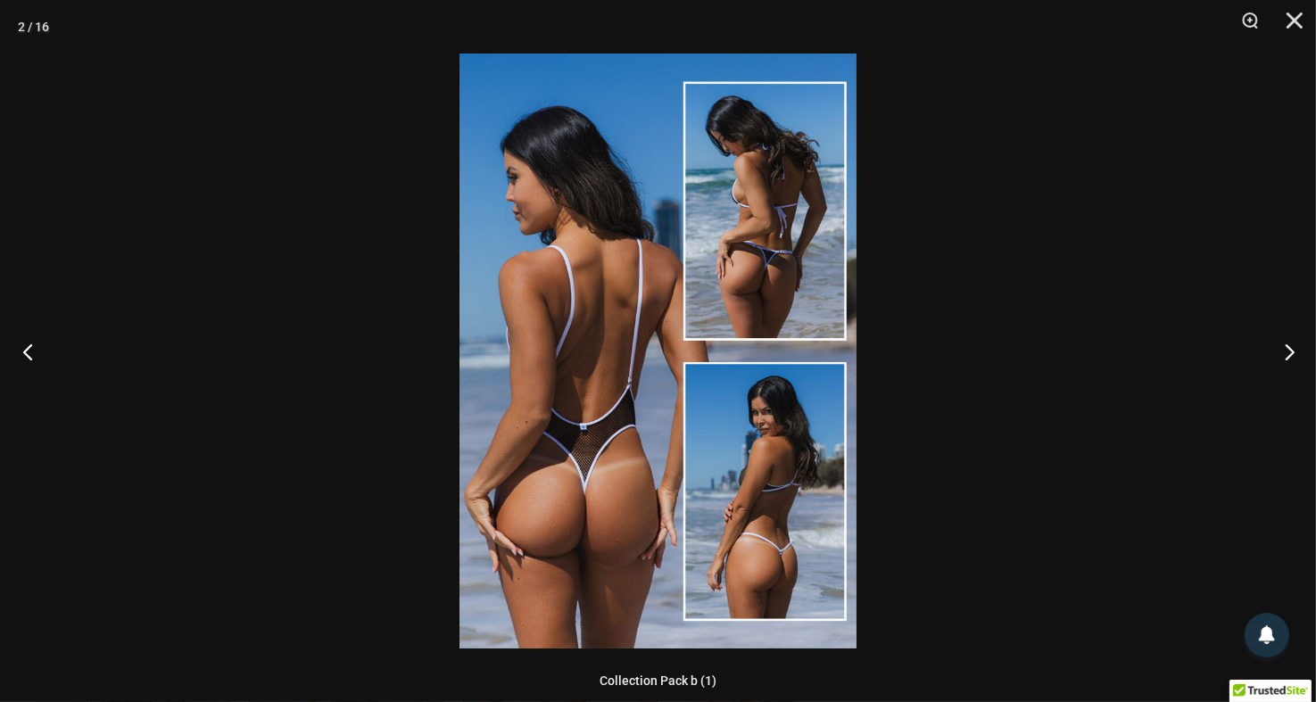
click at [29, 345] on button "Previous" at bounding box center [33, 351] width 67 height 89
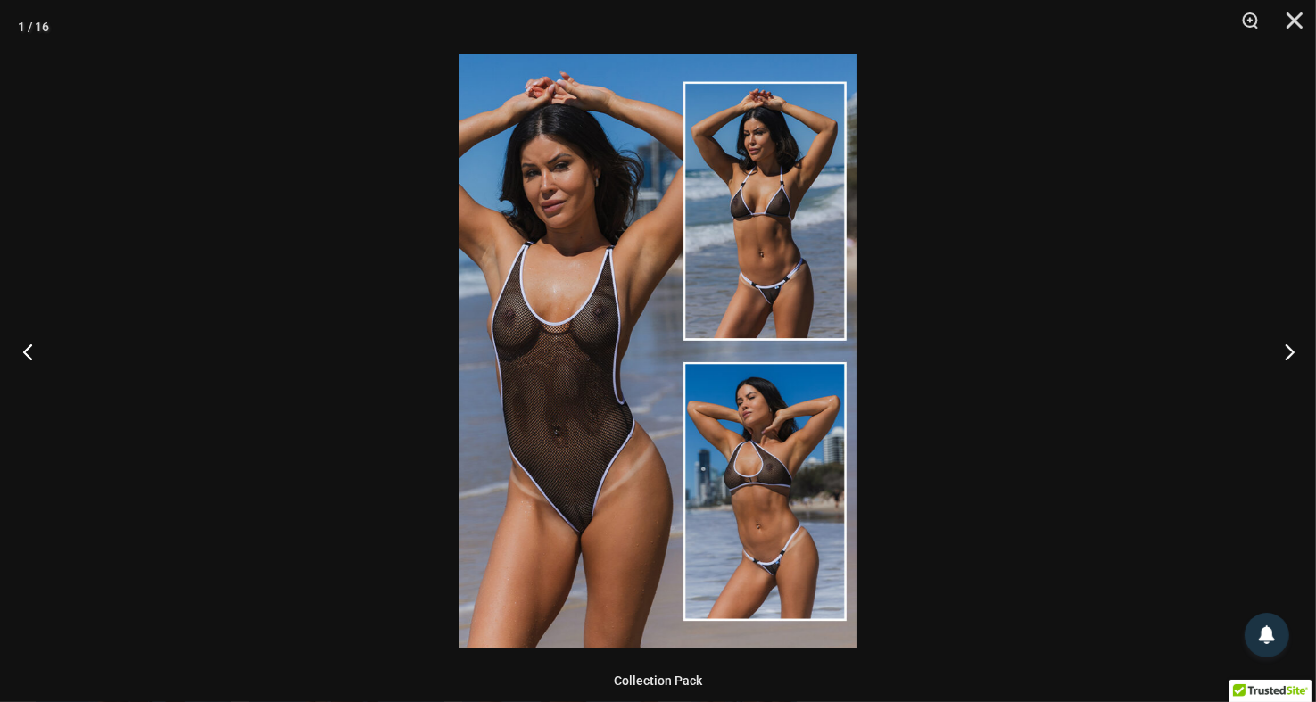
click at [29, 345] on button "Previous" at bounding box center [33, 351] width 67 height 89
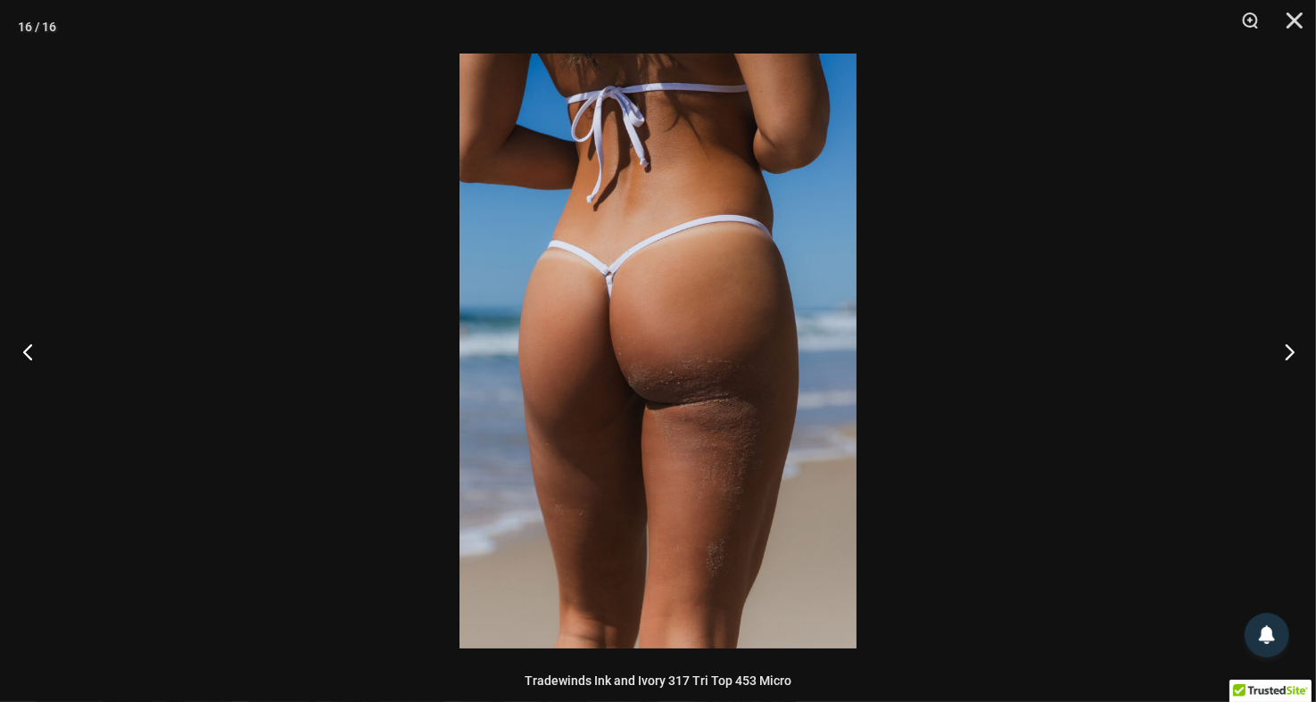
click at [29, 345] on button "Previous" at bounding box center [33, 351] width 67 height 89
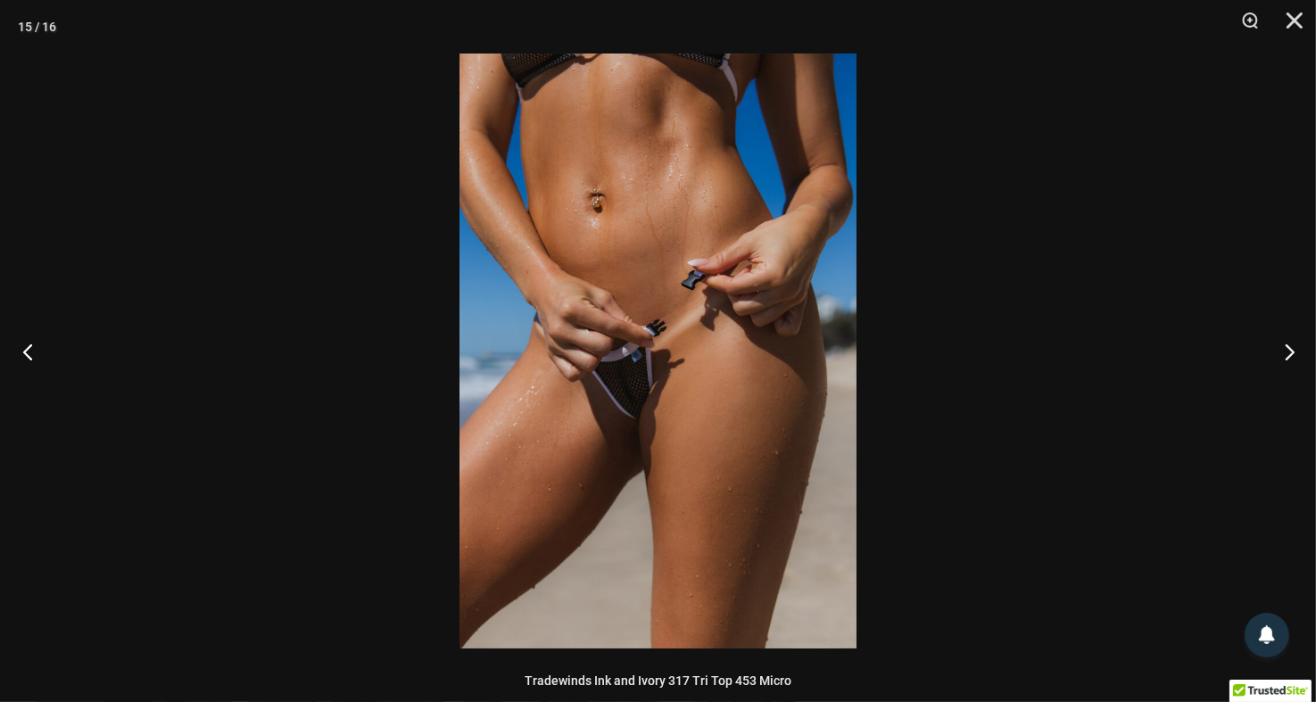
click at [30, 345] on button "Previous" at bounding box center [33, 351] width 67 height 89
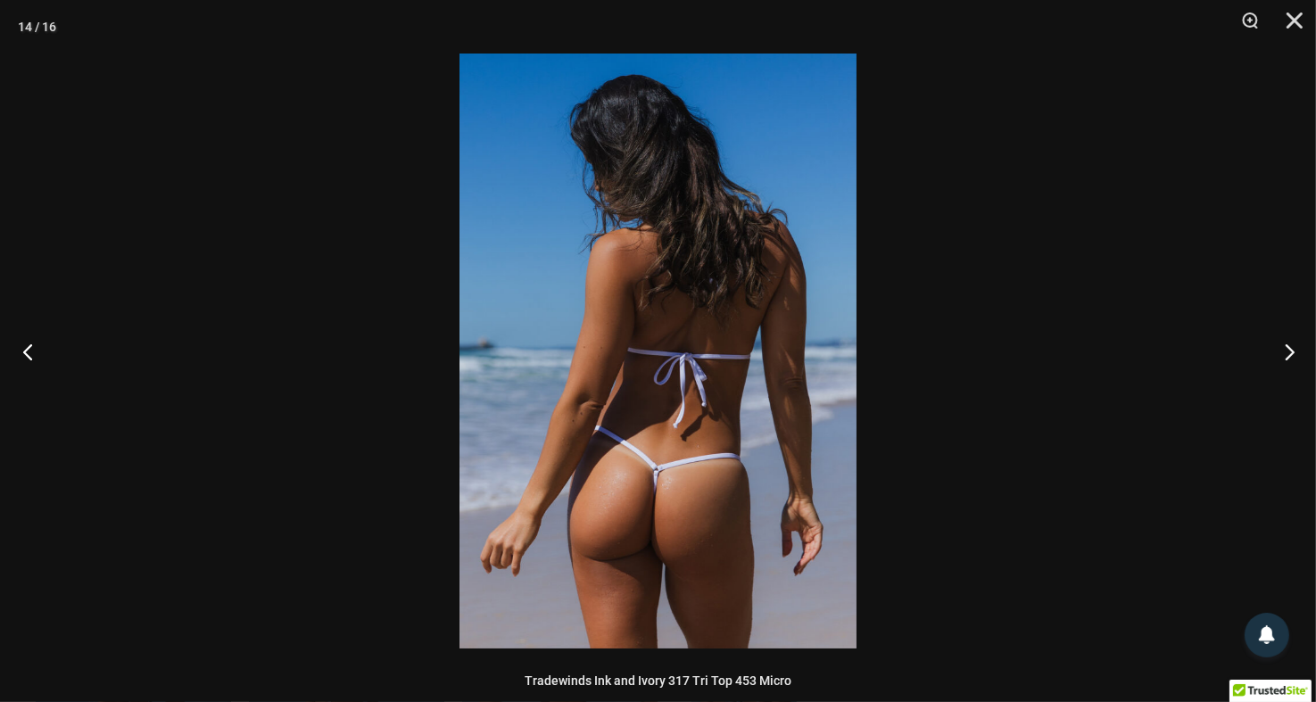
click at [30, 345] on button "Previous" at bounding box center [33, 351] width 67 height 89
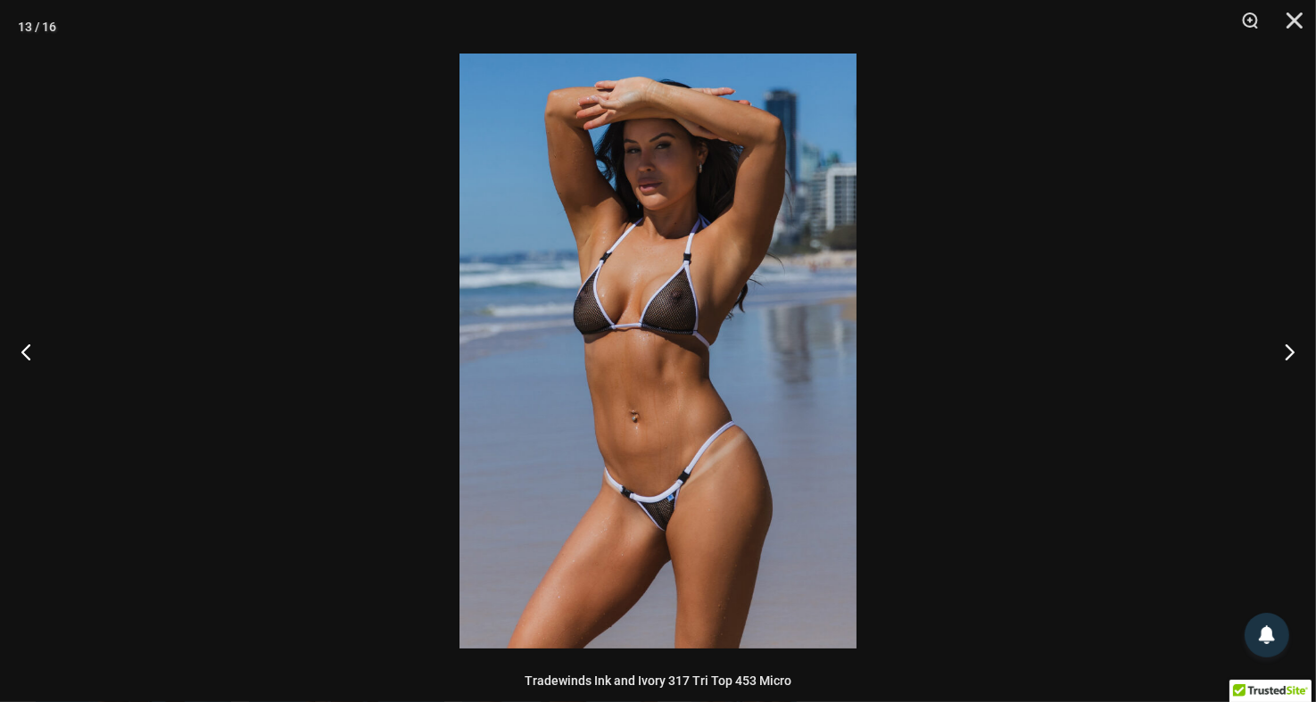
click at [644, 504] on img at bounding box center [657, 351] width 397 height 595
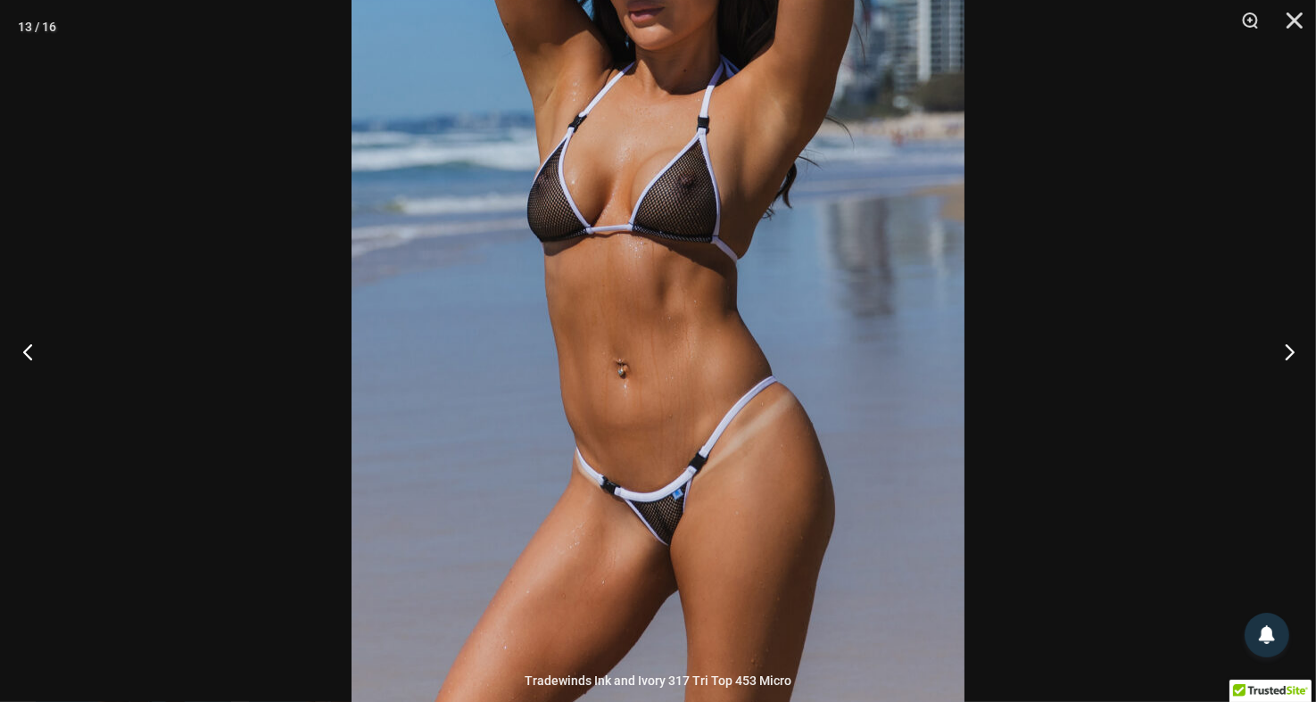
click at [25, 347] on button "Previous" at bounding box center [33, 351] width 67 height 89
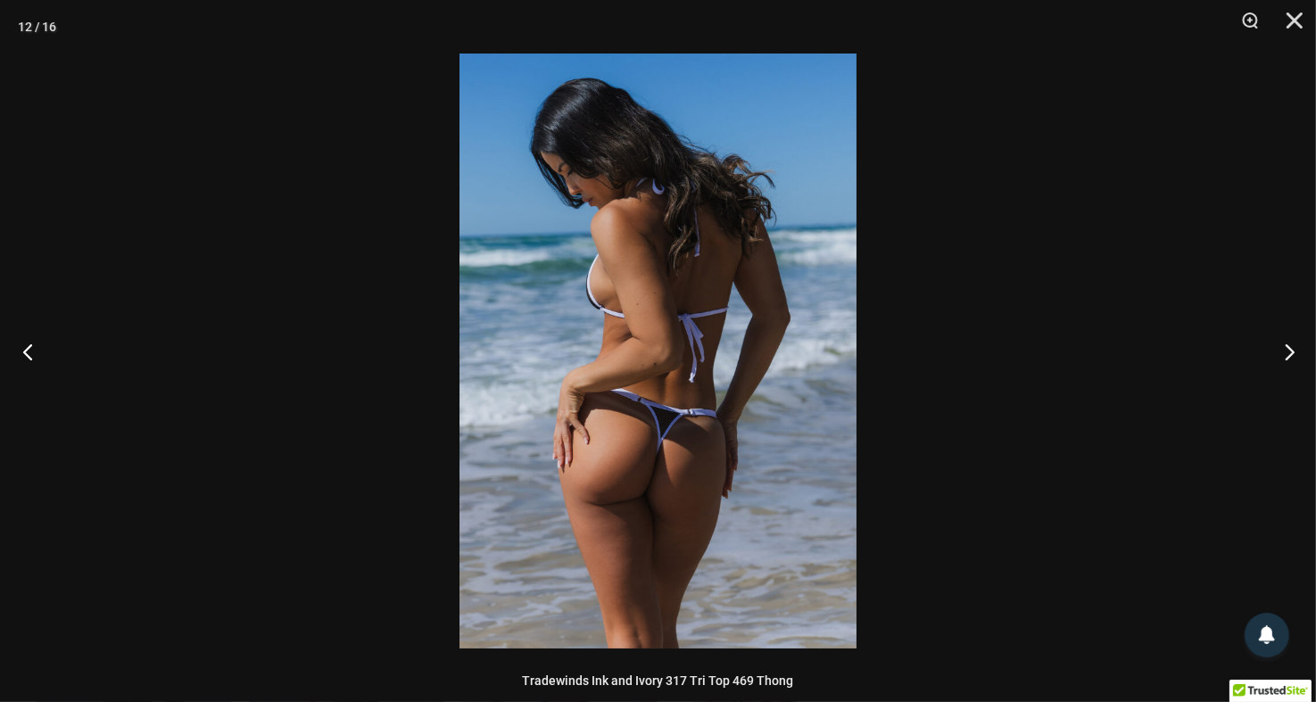
click at [43, 347] on button "Previous" at bounding box center [33, 351] width 67 height 89
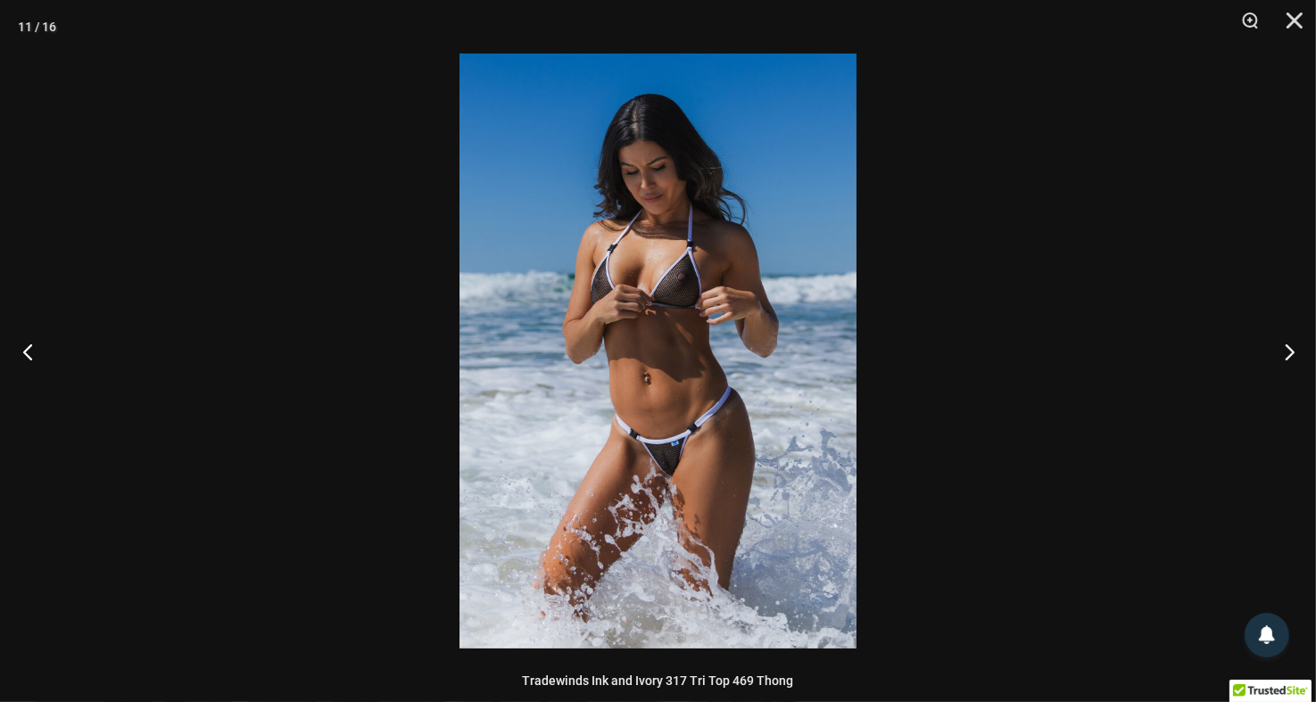
click at [43, 347] on button "Previous" at bounding box center [33, 351] width 67 height 89
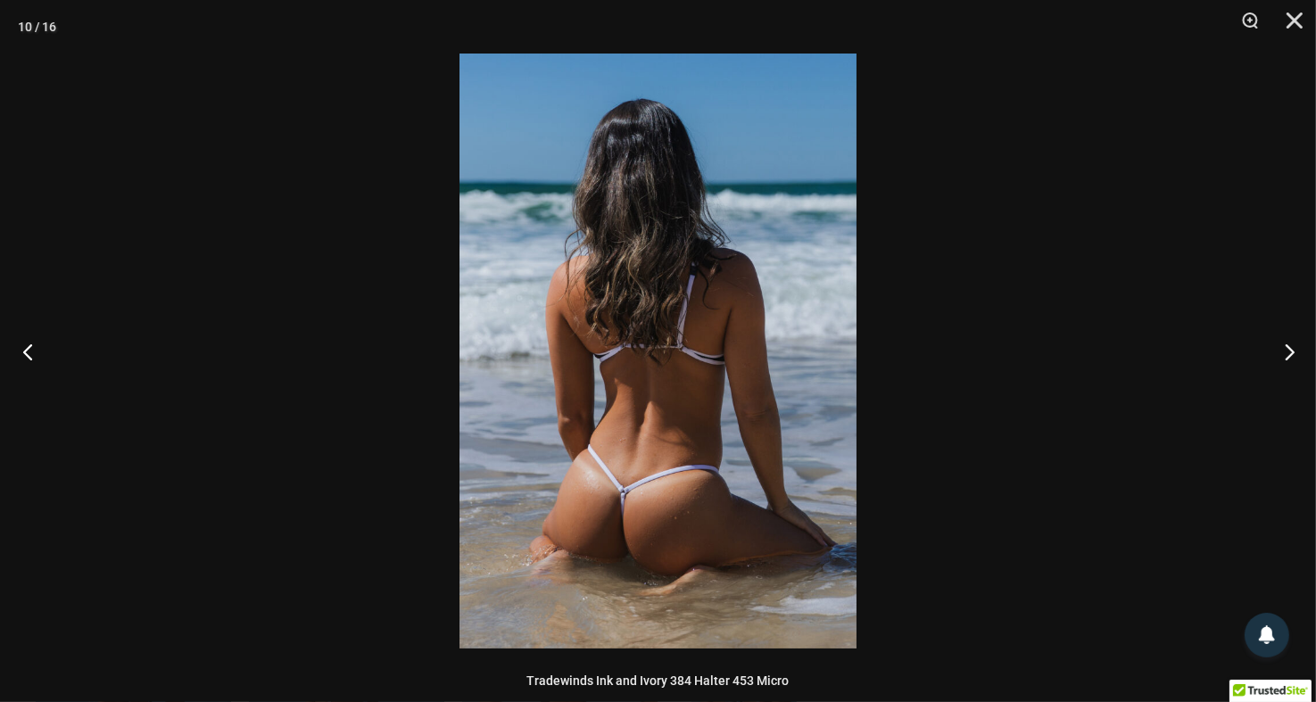
click at [43, 347] on button "Previous" at bounding box center [33, 351] width 67 height 89
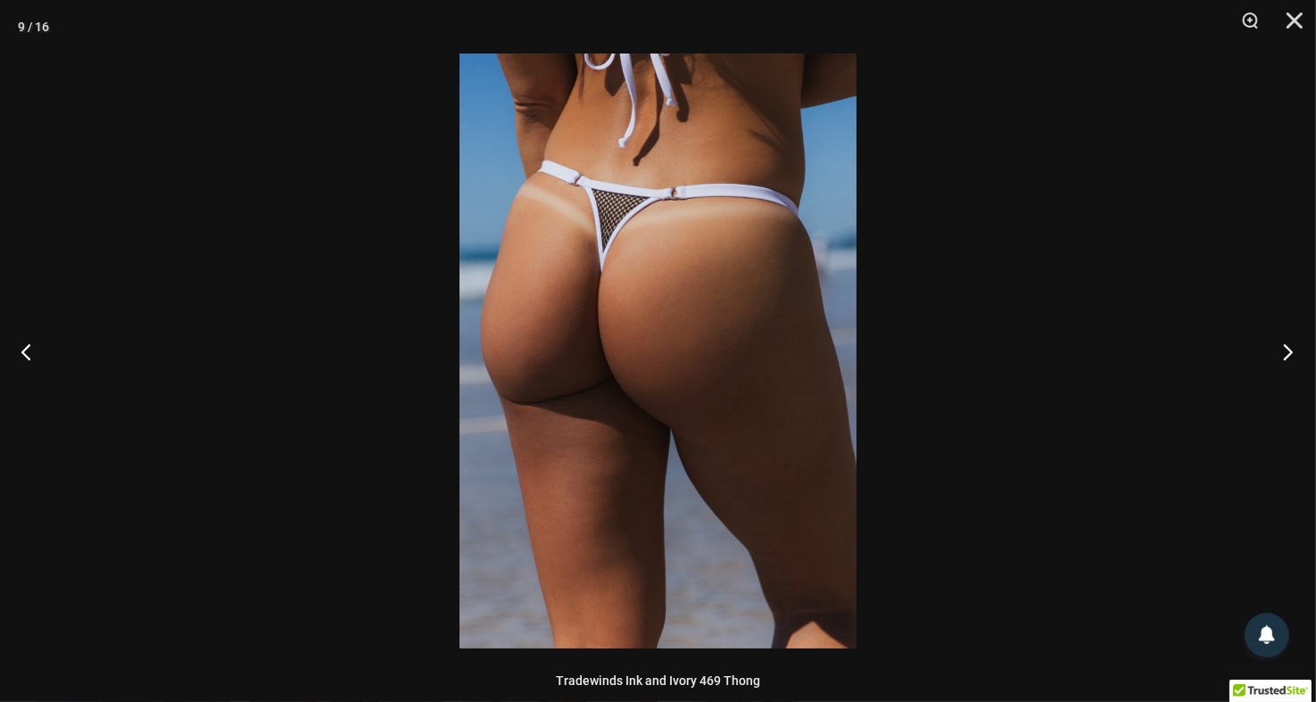
click at [1298, 346] on button "Next" at bounding box center [1282, 351] width 67 height 89
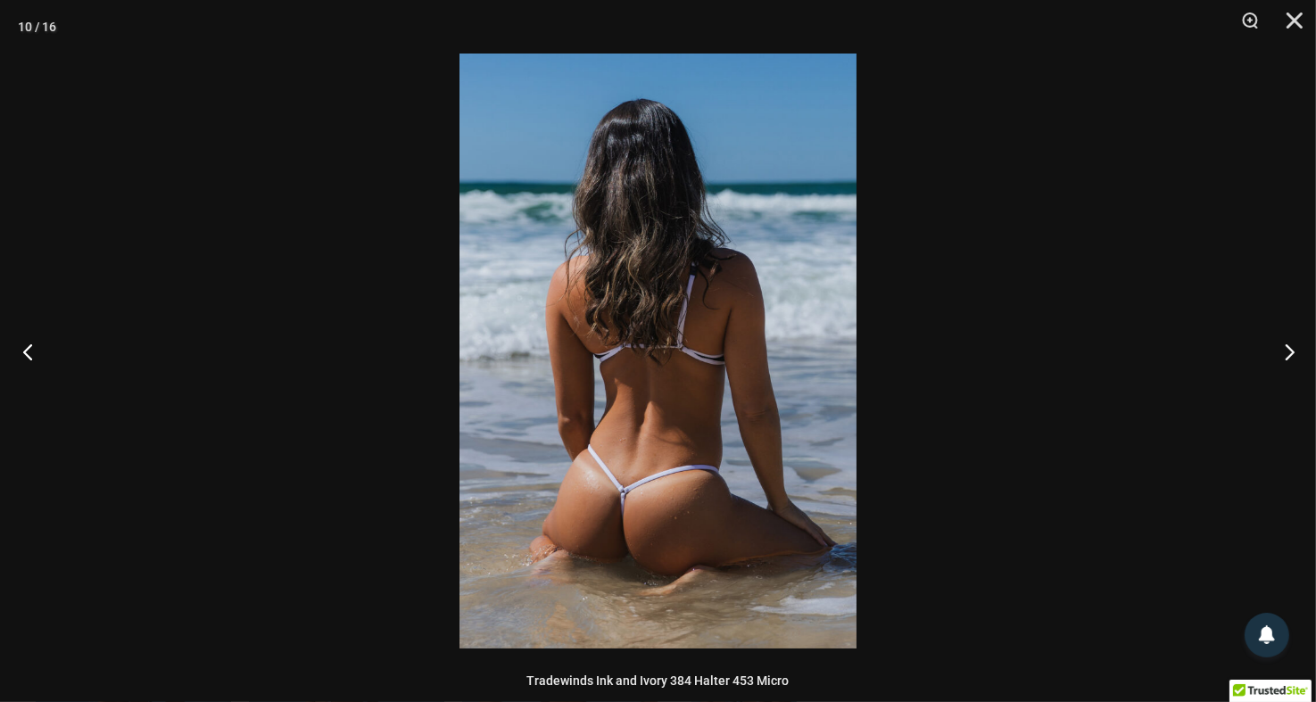
click at [26, 350] on button "Previous" at bounding box center [33, 351] width 67 height 89
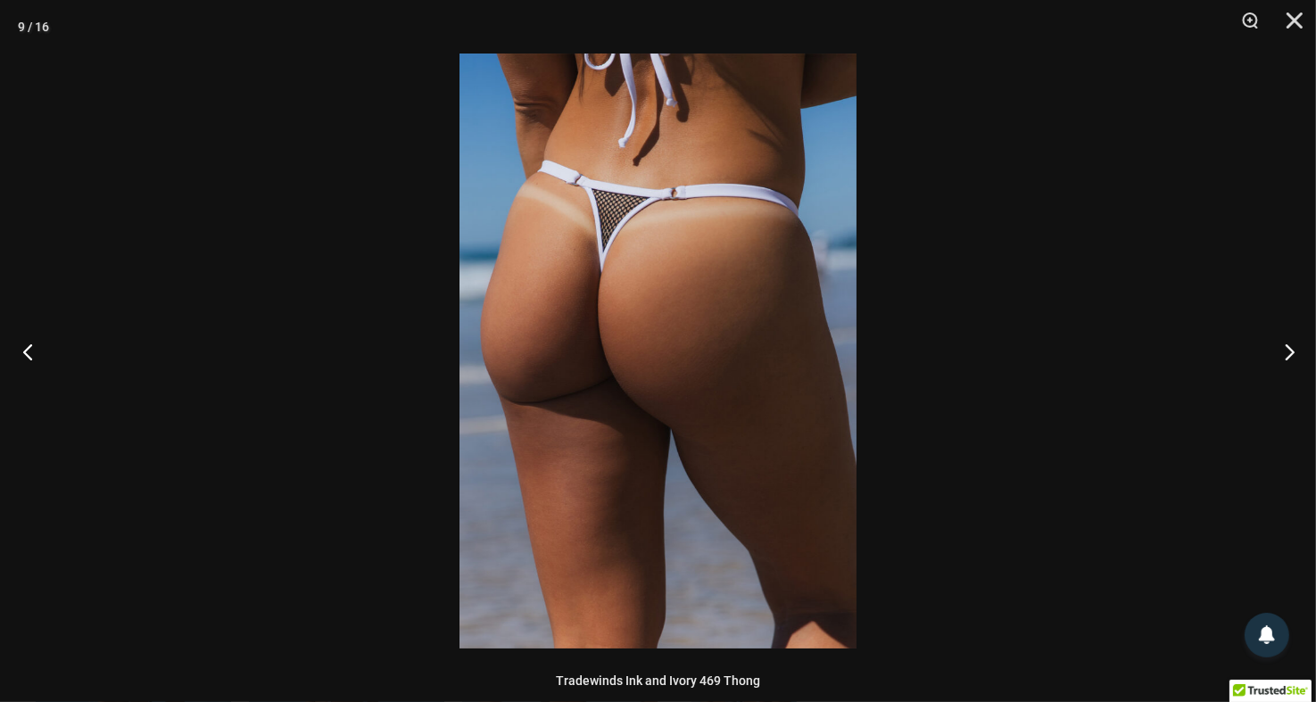
click at [26, 350] on button "Previous" at bounding box center [33, 351] width 67 height 89
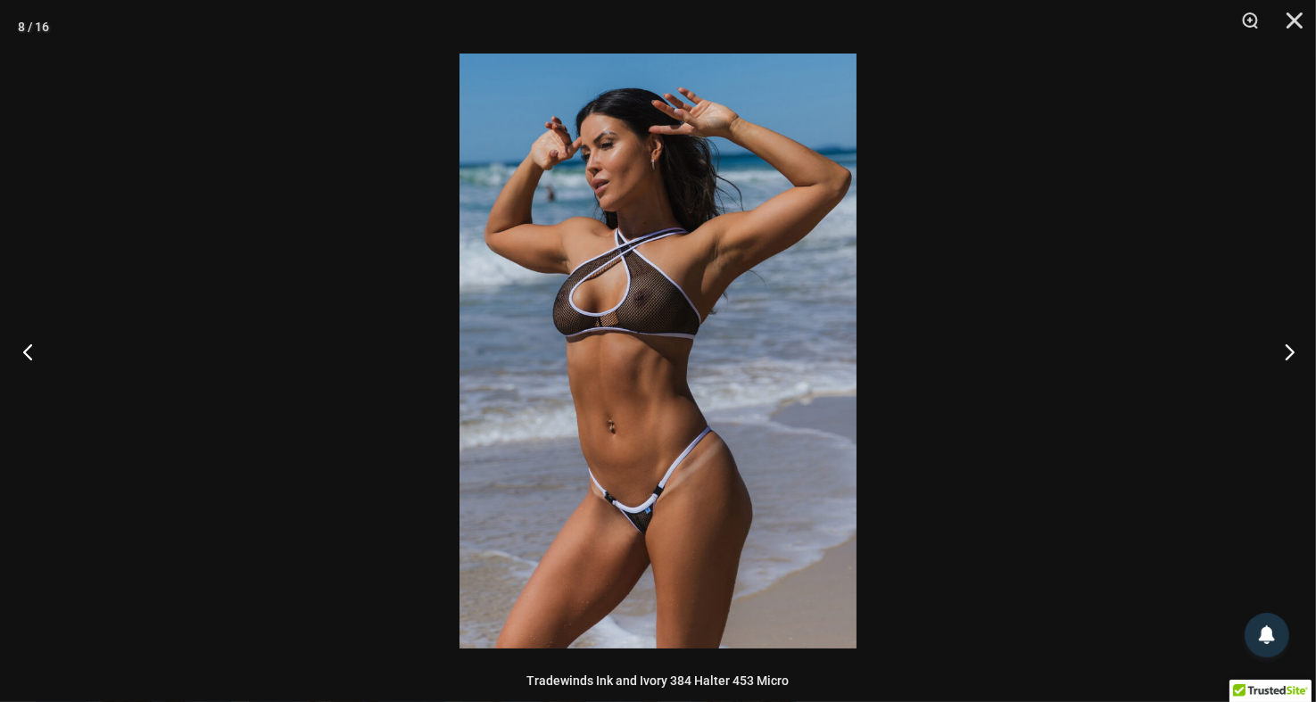
click at [26, 350] on button "Previous" at bounding box center [33, 351] width 67 height 89
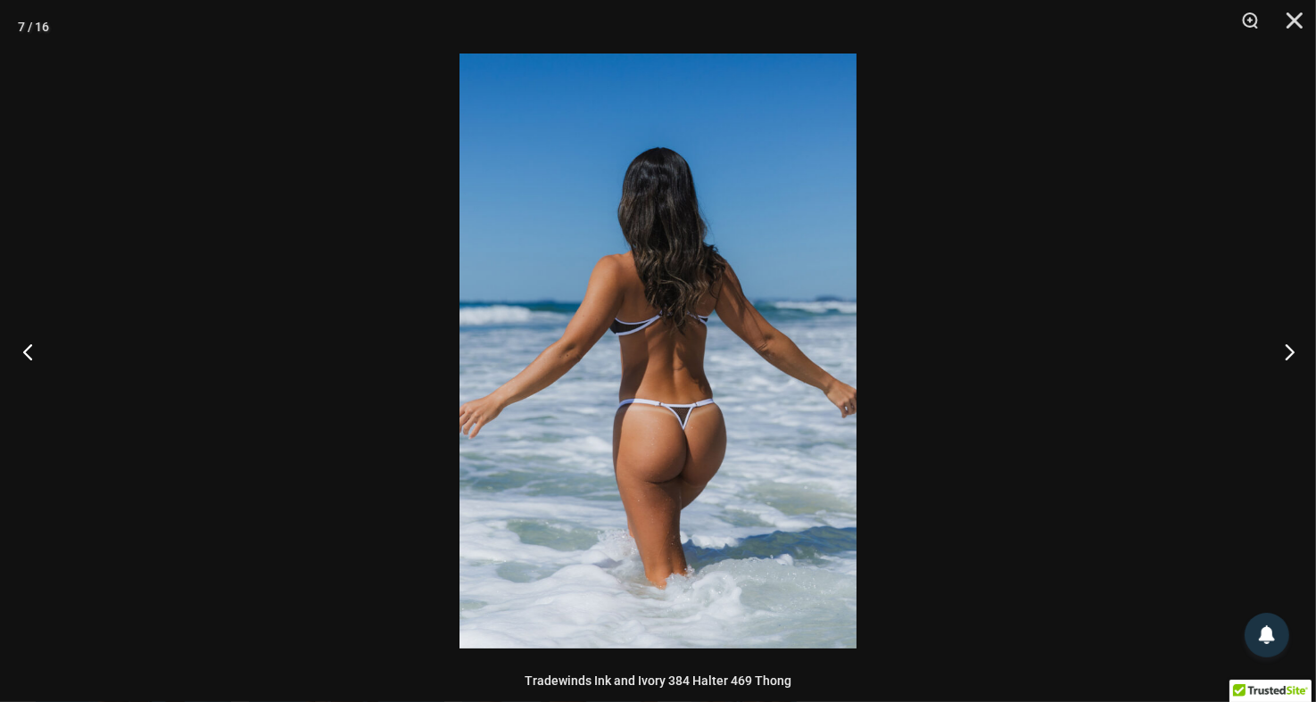
click at [26, 350] on button "Previous" at bounding box center [33, 351] width 67 height 89
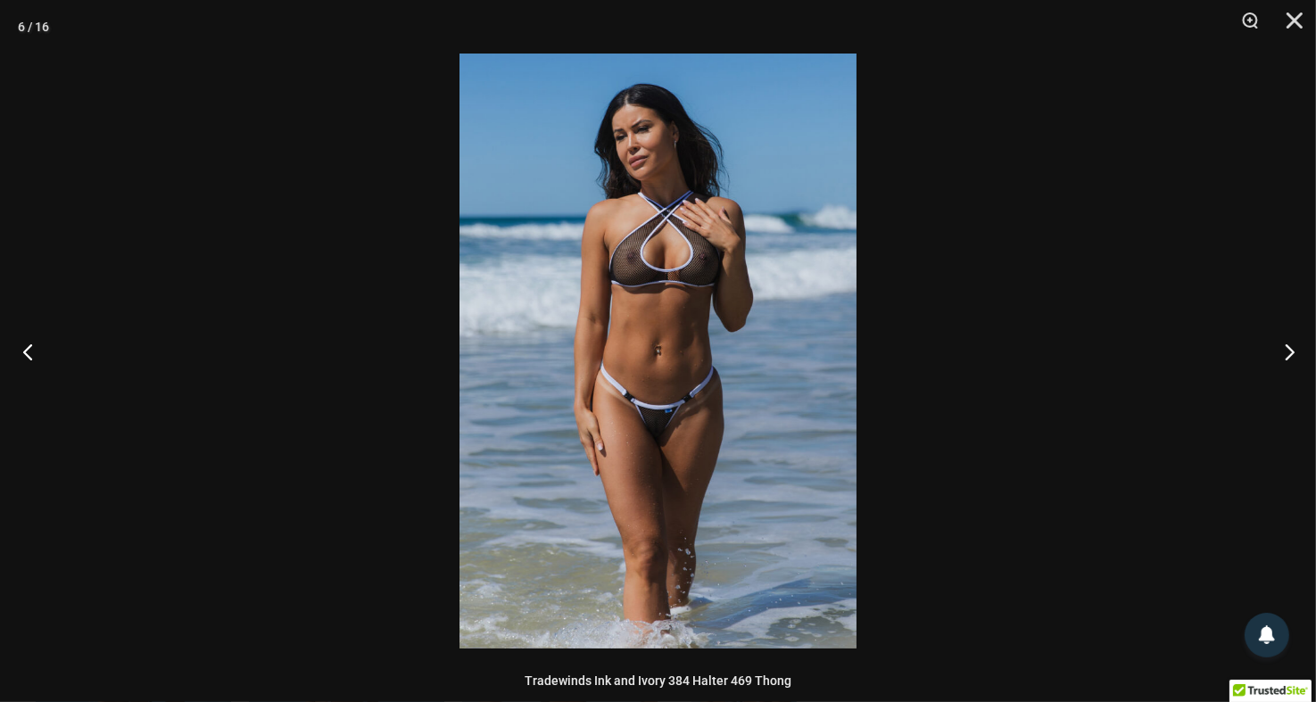
click at [26, 350] on button "Previous" at bounding box center [33, 351] width 67 height 89
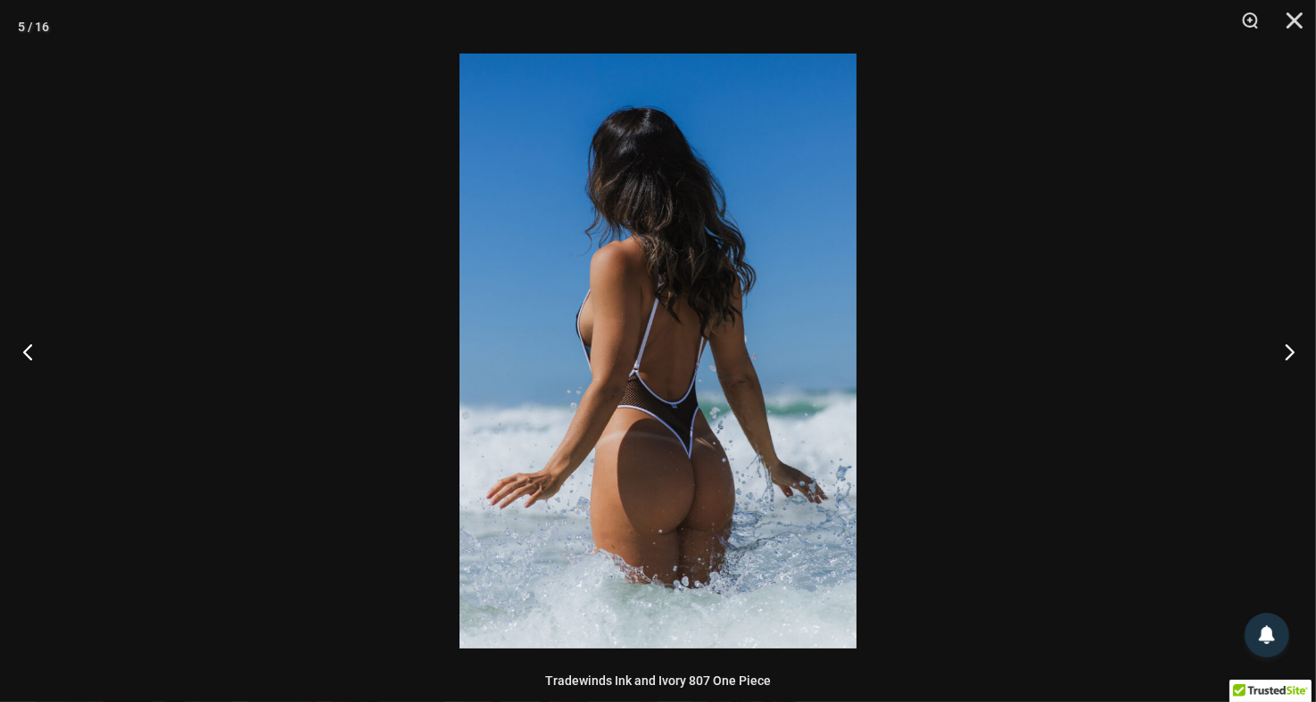
click at [26, 350] on button "Previous" at bounding box center [33, 351] width 67 height 89
